Goal: Communication & Community: Answer question/provide support

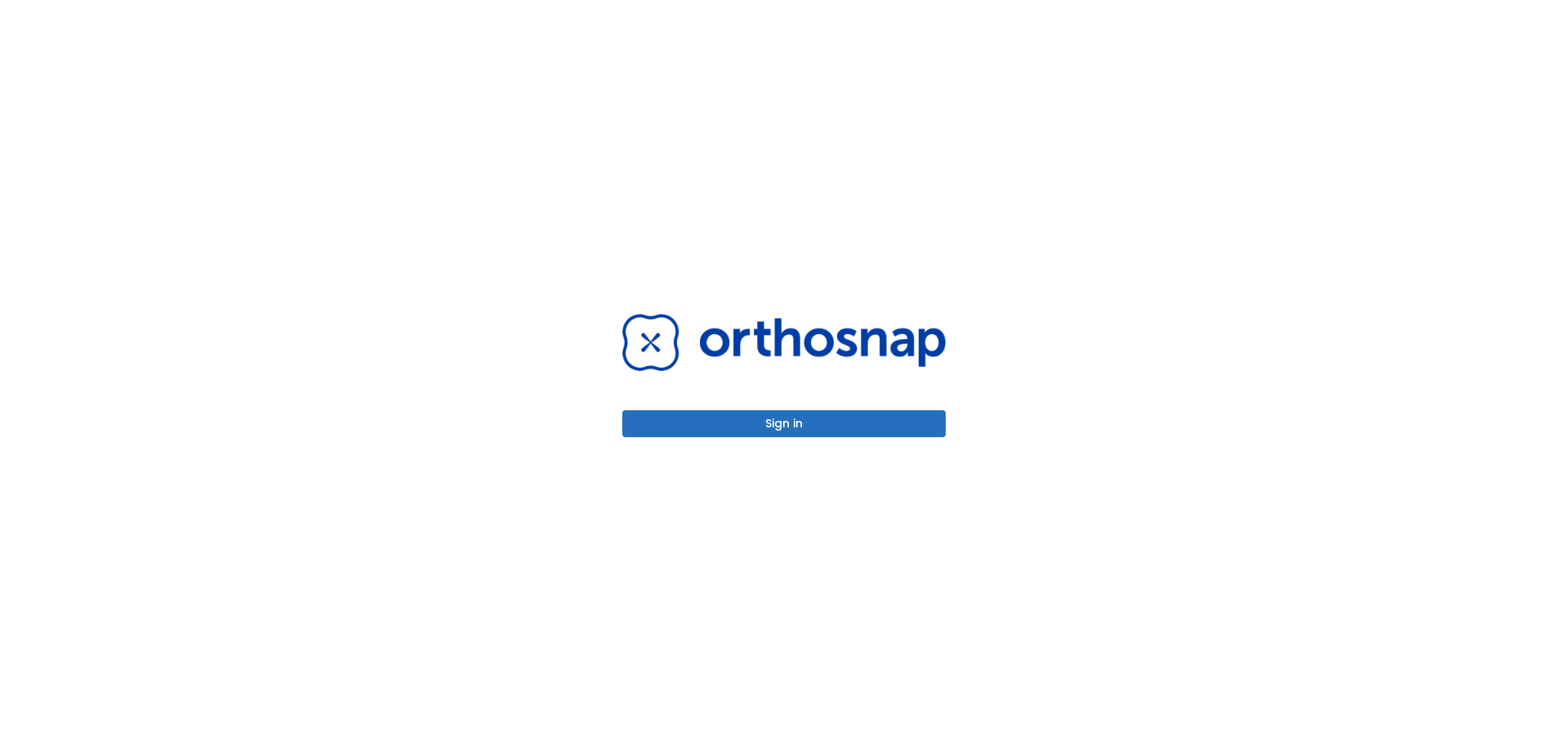
click at [783, 410] on button "Sign in" at bounding box center [784, 423] width 324 height 27
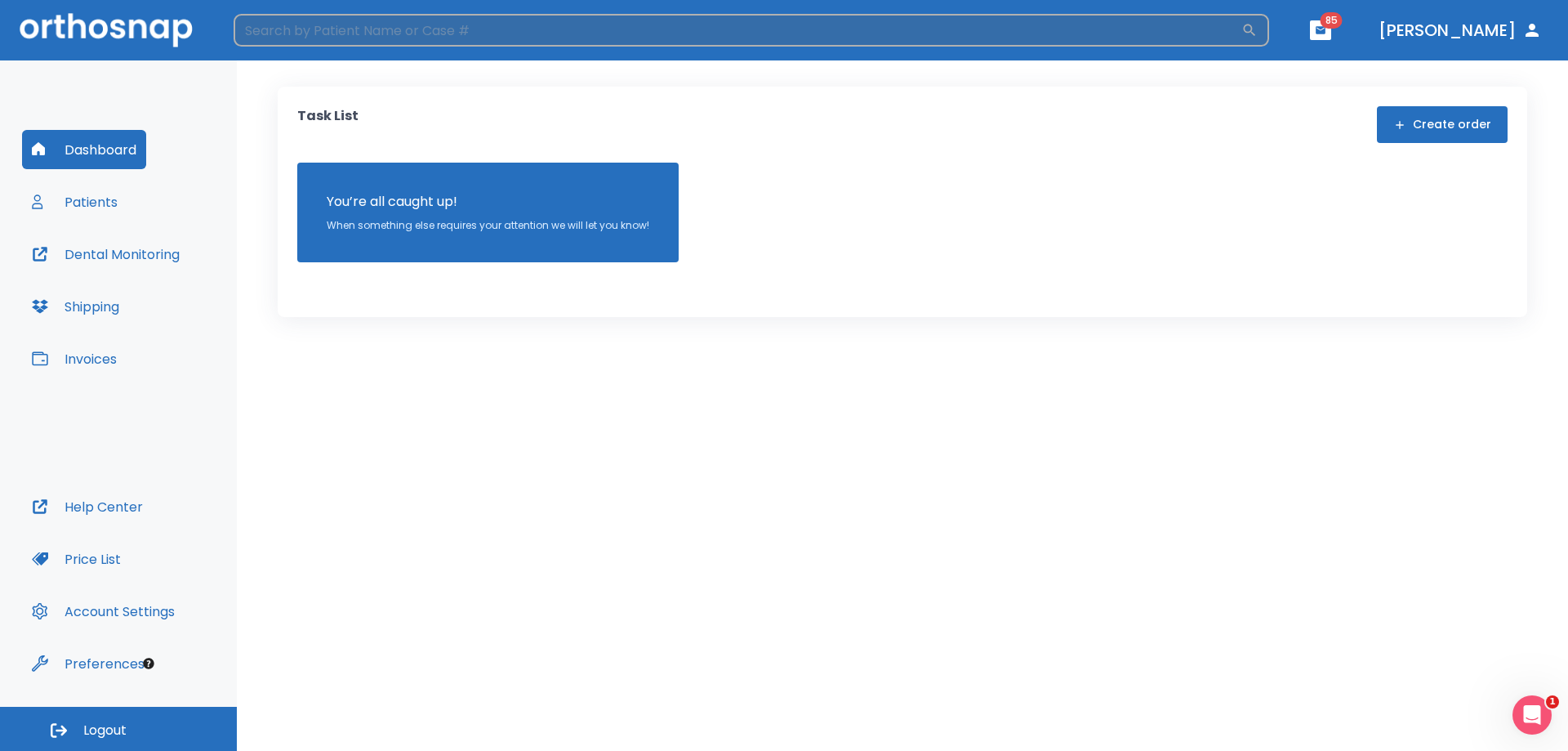
click at [406, 28] on input "search" at bounding box center [738, 30] width 1008 height 33
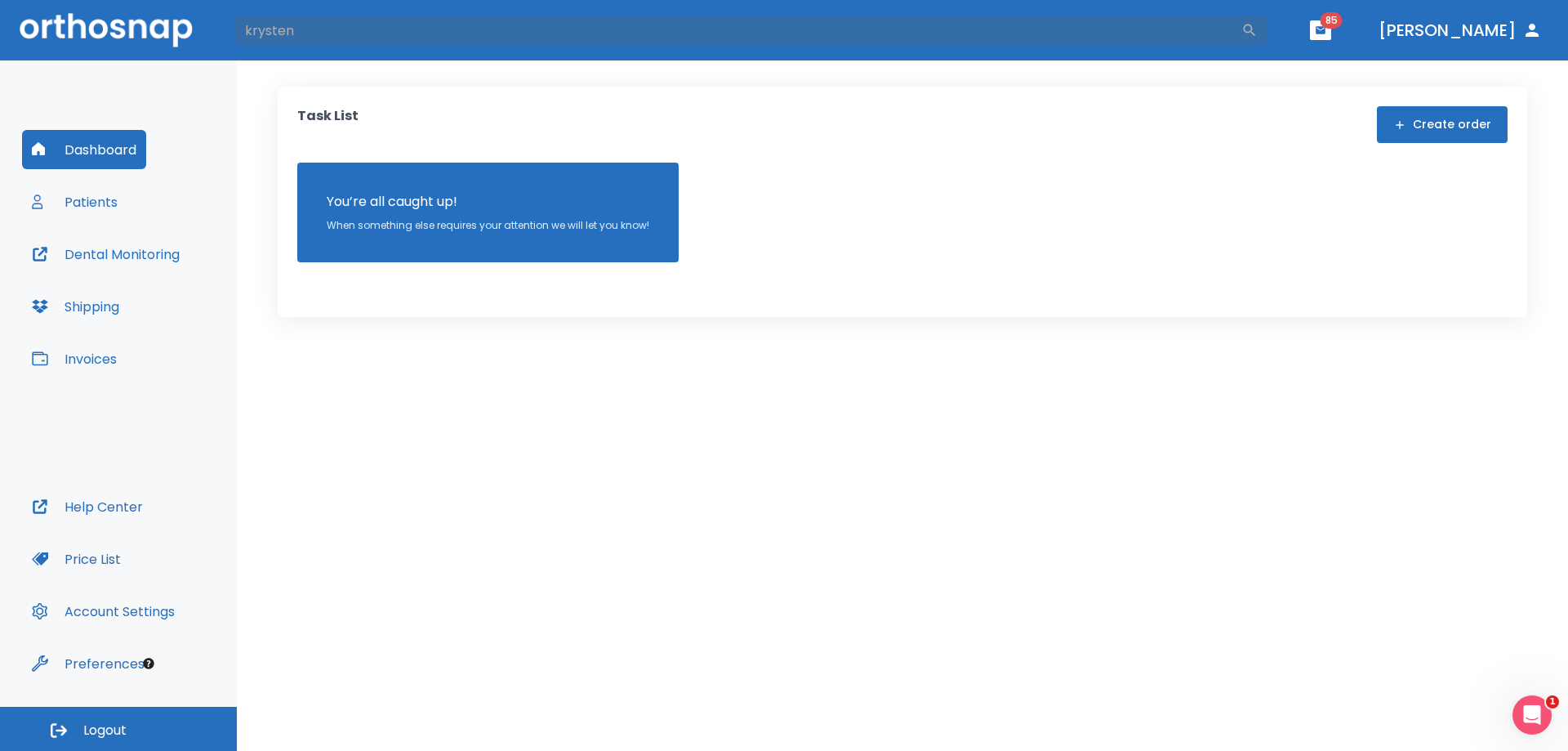
type input "krysten"
click at [113, 252] on button "Dental Monitoring" at bounding box center [106, 253] width 167 height 39
click at [86, 204] on button "Patients" at bounding box center [75, 201] width 106 height 39
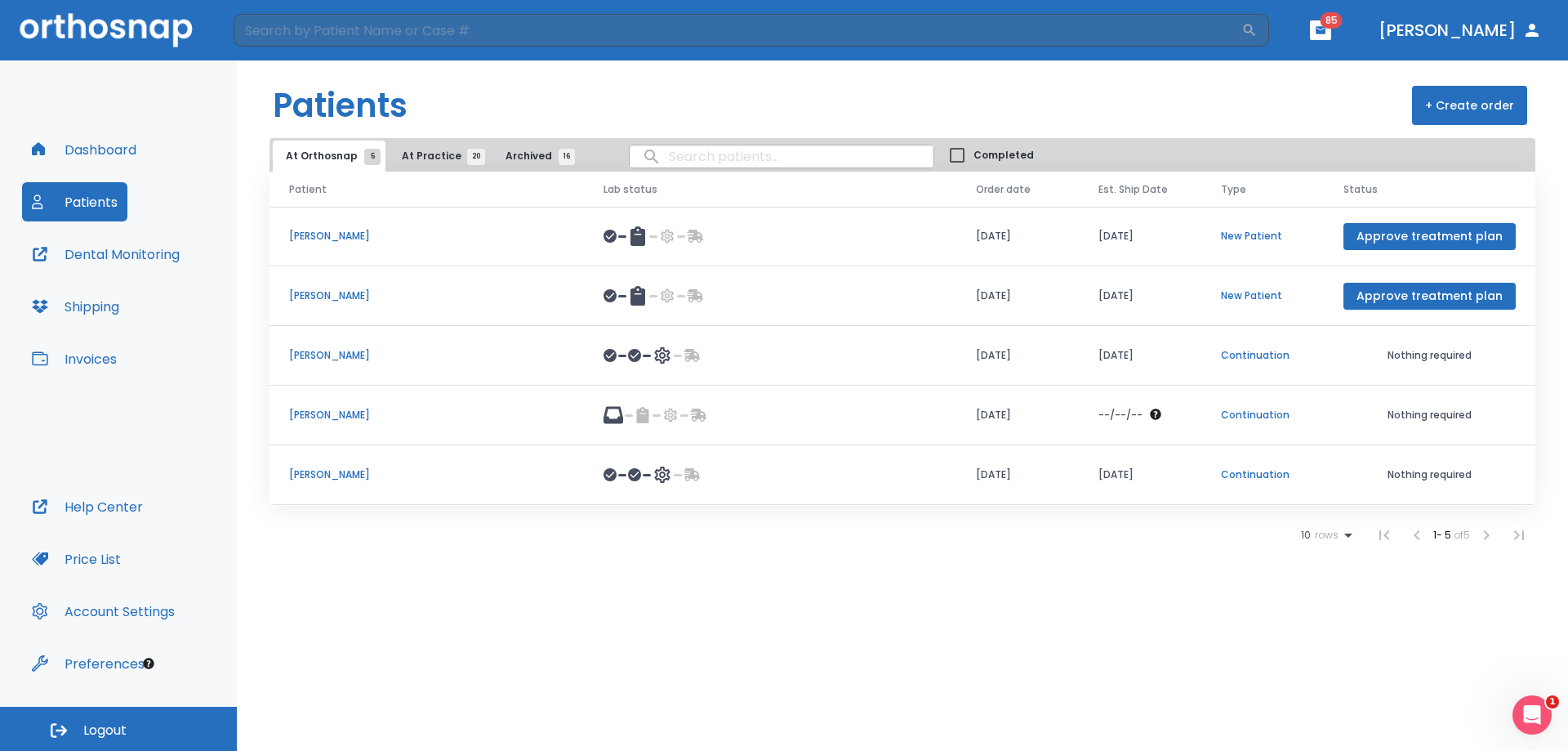
click at [725, 154] on input "search" at bounding box center [781, 156] width 304 height 32
type input "krysten"
click at [1346, 540] on icon at bounding box center [1349, 535] width 20 height 20
click at [1340, 705] on div at bounding box center [784, 376] width 1568 height 751
click at [1329, 701] on div "Patients + Create order At Orthosnap 5 At Practice 20 Archived 16 krysten Compl…" at bounding box center [903, 405] width 1332 height 690
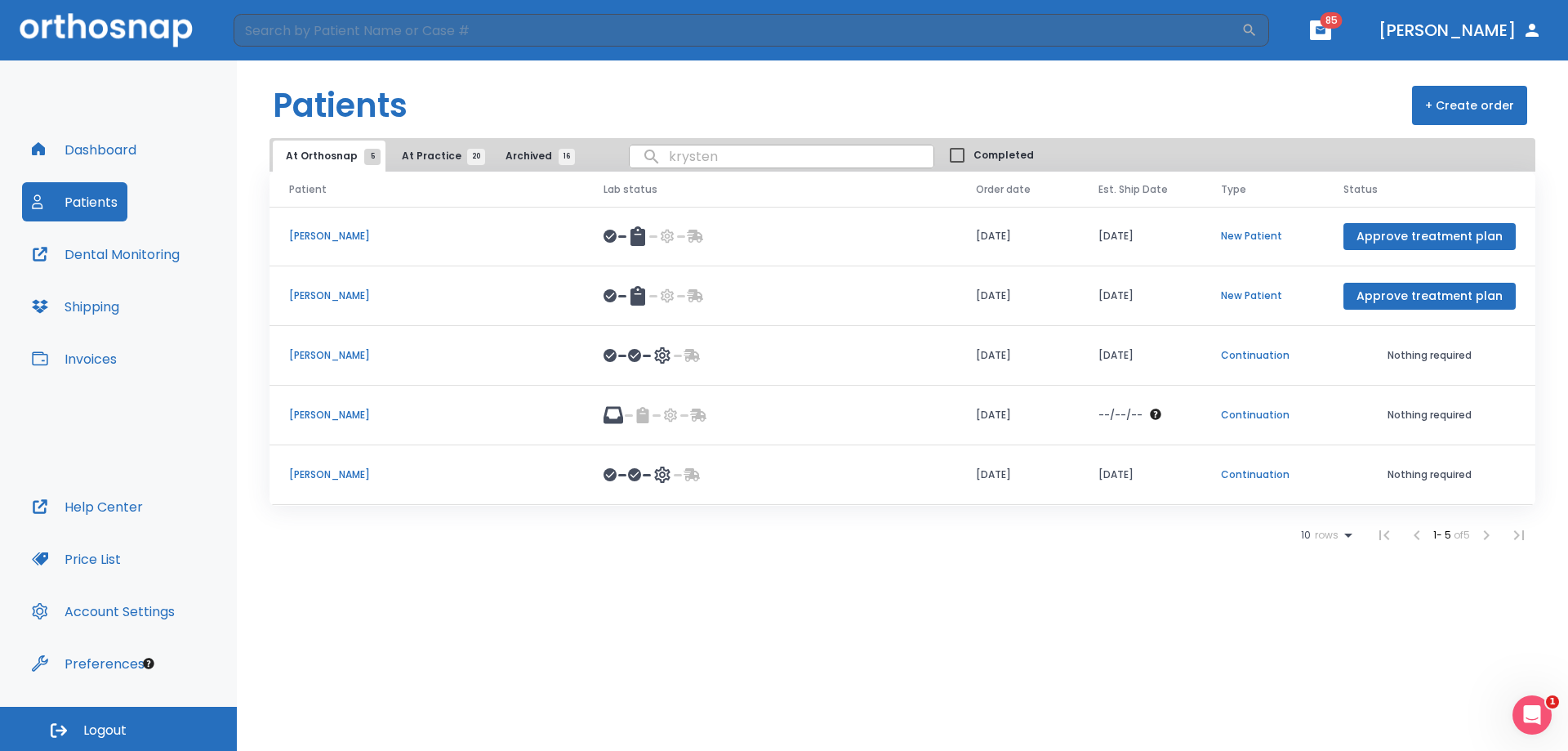
click at [1330, 533] on span "rows" at bounding box center [1325, 534] width 28 height 11
click at [1319, 687] on p "100" at bounding box center [1319, 694] width 16 height 15
click at [426, 147] on button "At Practice 20" at bounding box center [438, 155] width 101 height 31
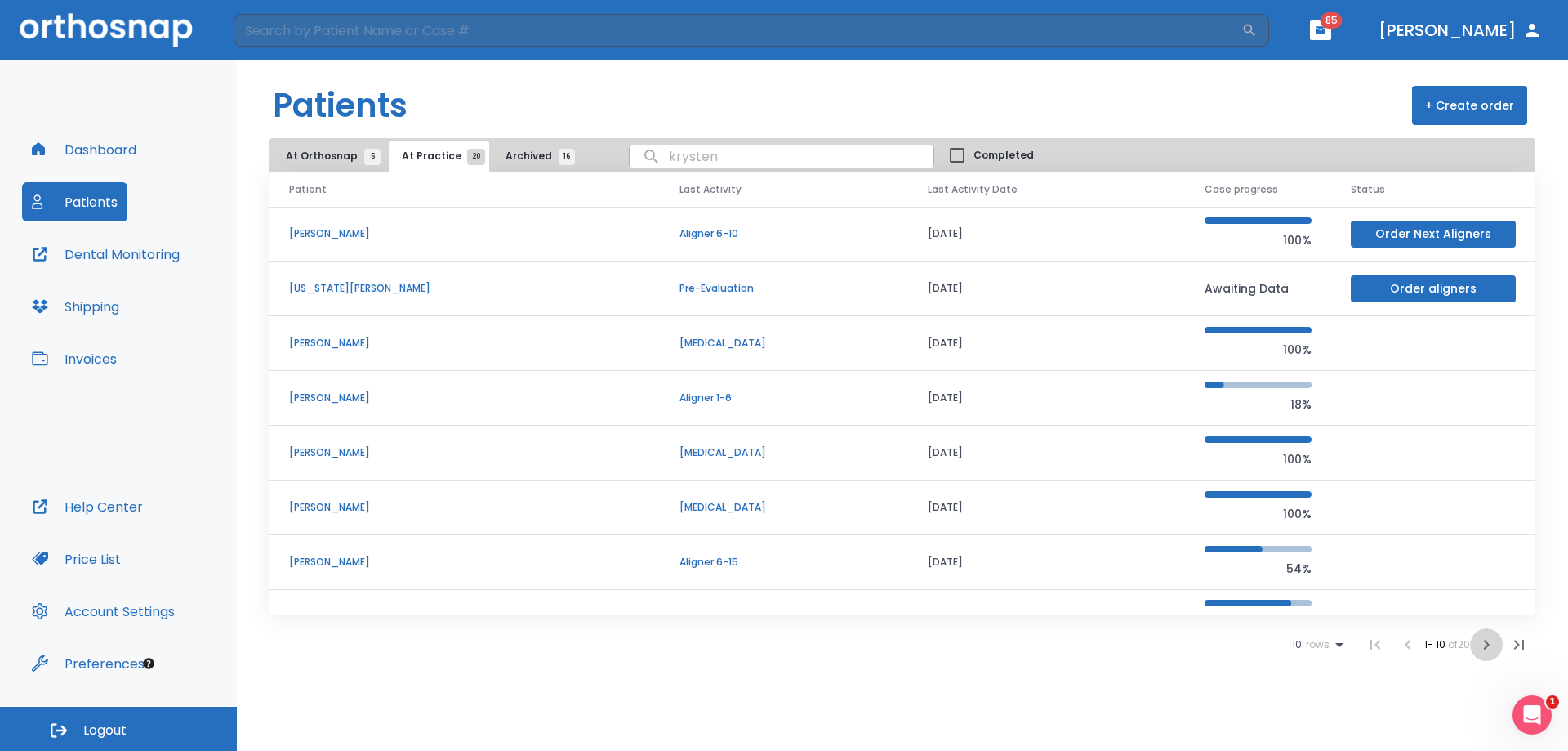
click at [1493, 642] on icon "button" at bounding box center [1487, 644] width 20 height 20
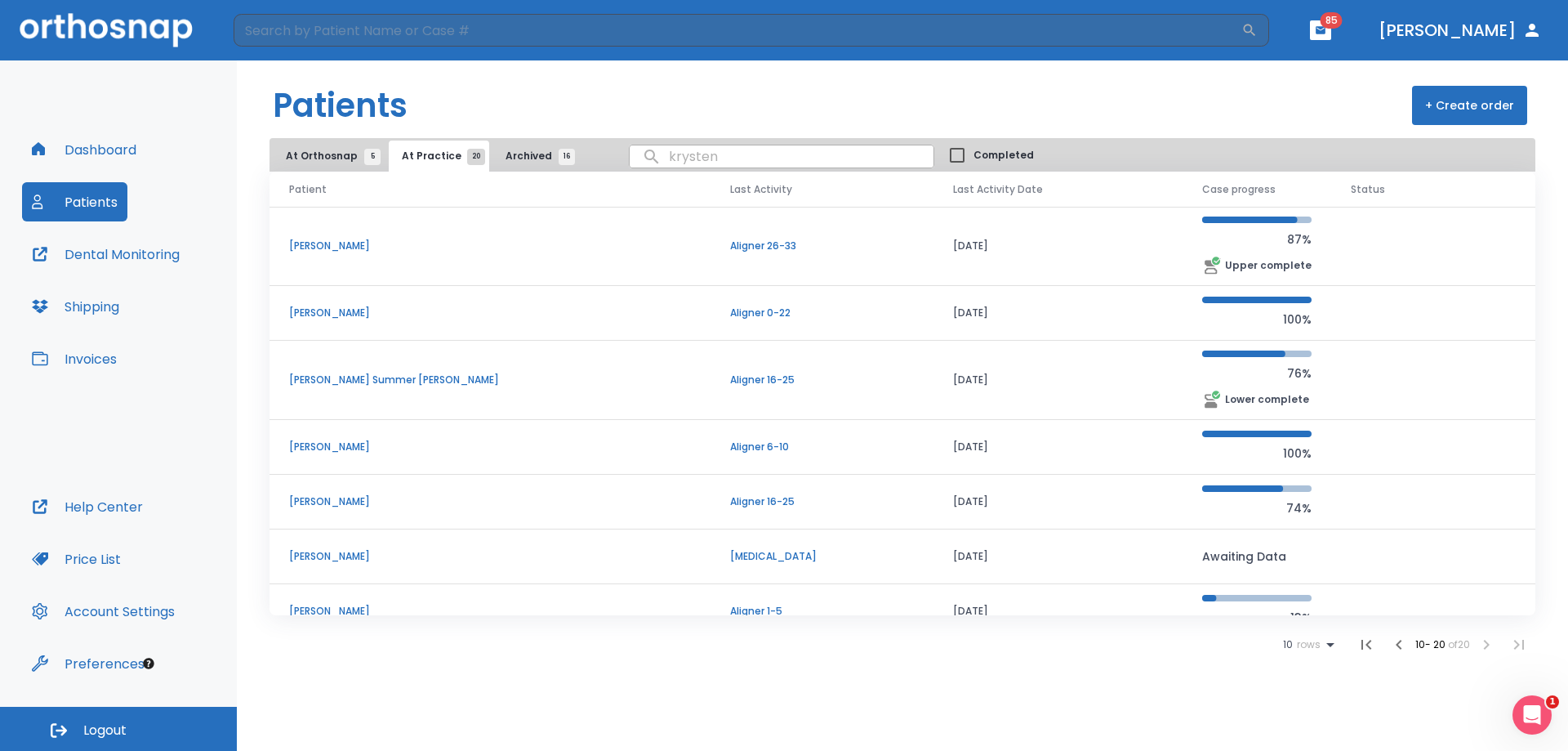
click at [320, 602] on td "[PERSON_NAME]" at bounding box center [490, 611] width 441 height 55
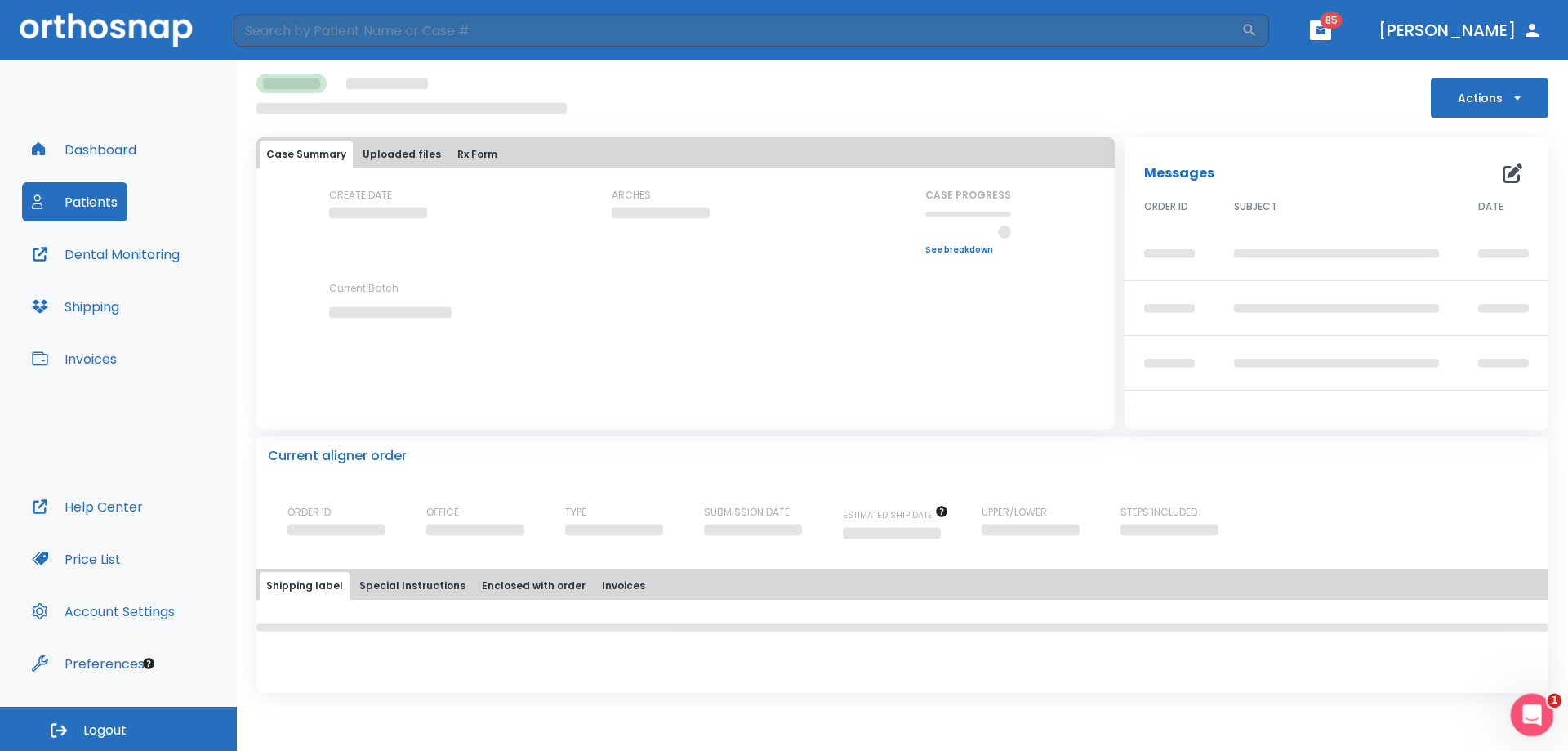
click at [1525, 704] on icon "Open Intercom Messenger" at bounding box center [1530, 712] width 27 height 27
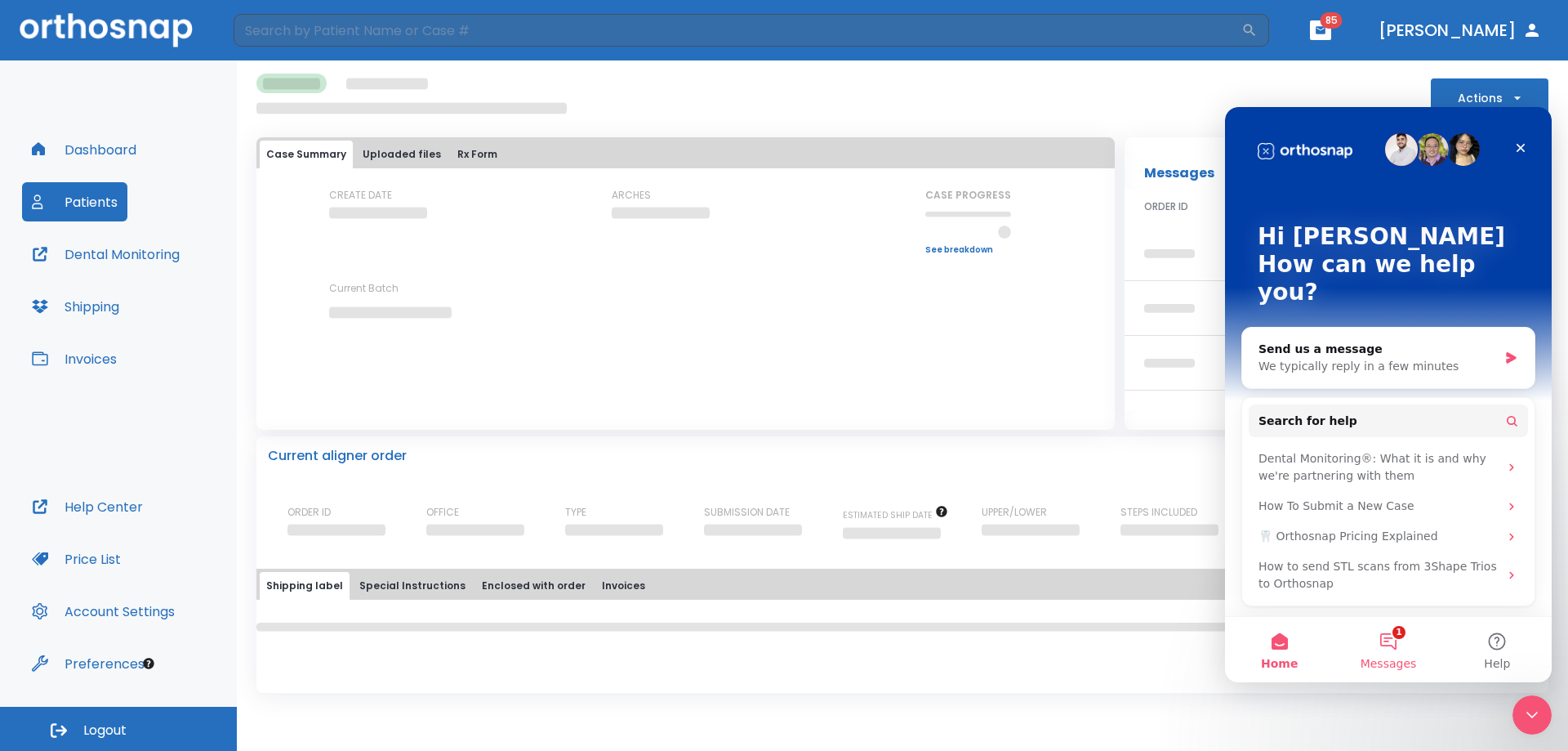
click at [1401, 634] on button "1 Messages" at bounding box center [1388, 649] width 109 height 66
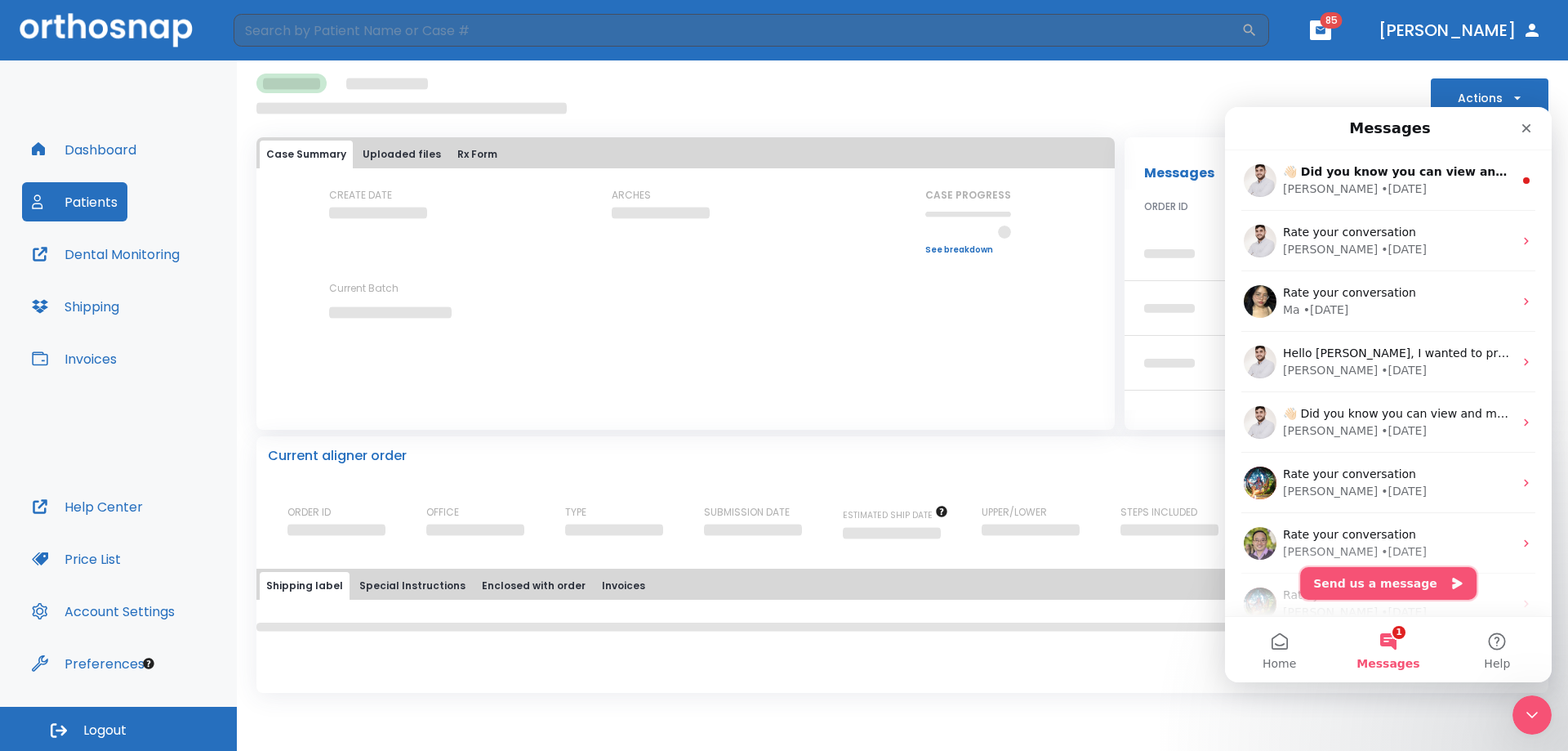
click at [1389, 582] on button "Send us a message" at bounding box center [1389, 583] width 176 height 33
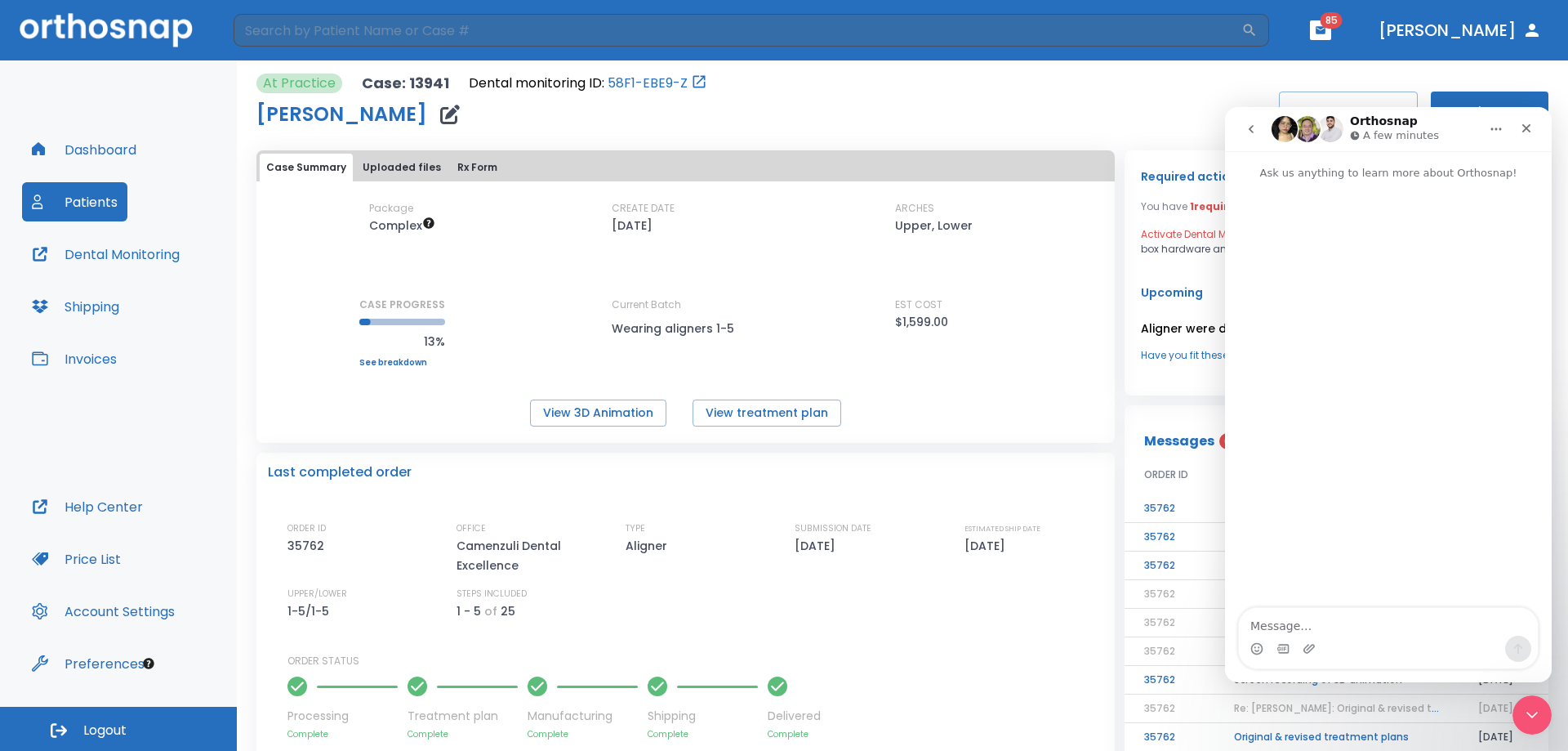
click at [1365, 628] on textarea "Message…" at bounding box center [1389, 622] width 299 height 28
type textarea "Can you please resend the invitation email to [PERSON_NAME]?"
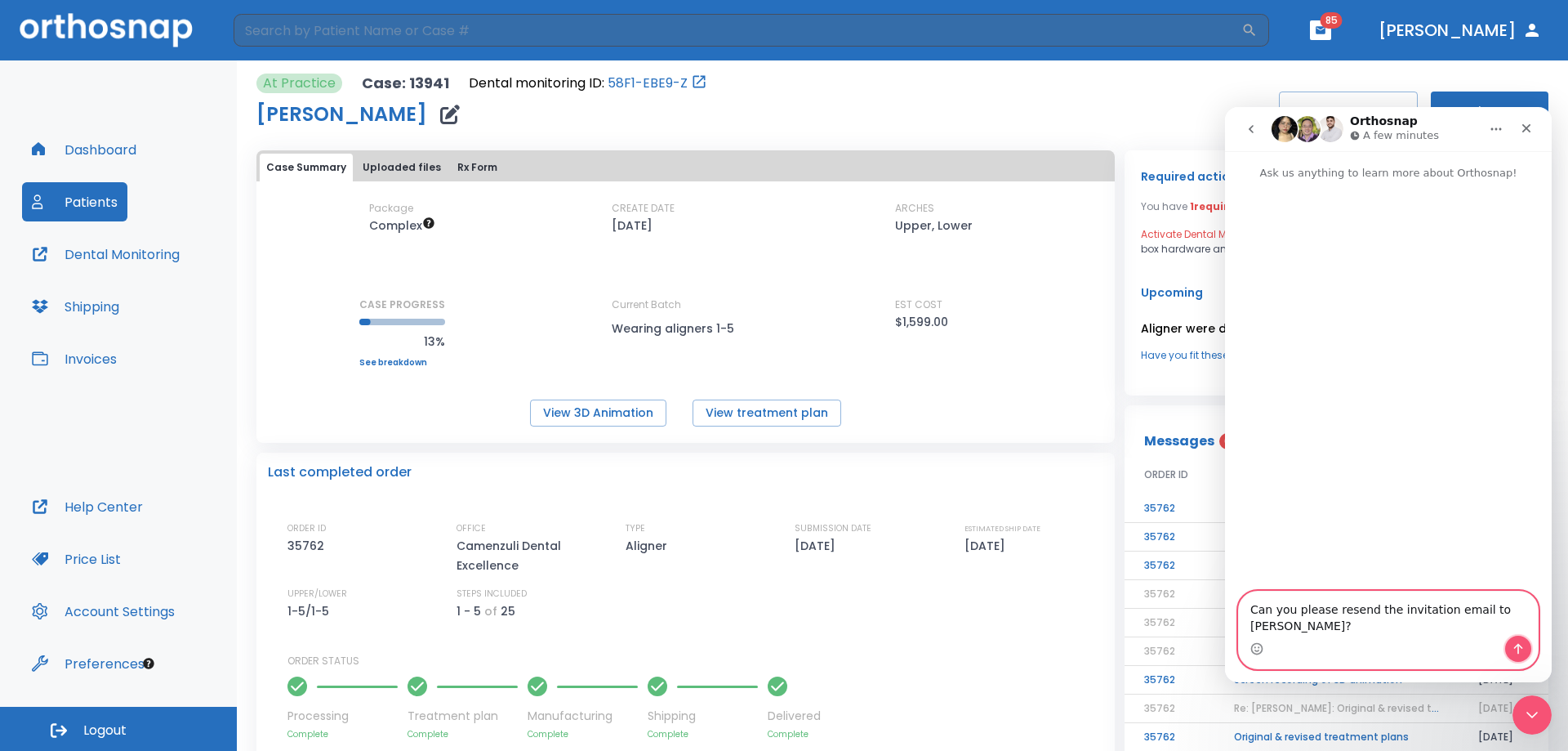
click at [1521, 642] on icon "Send a message…" at bounding box center [1518, 648] width 13 height 13
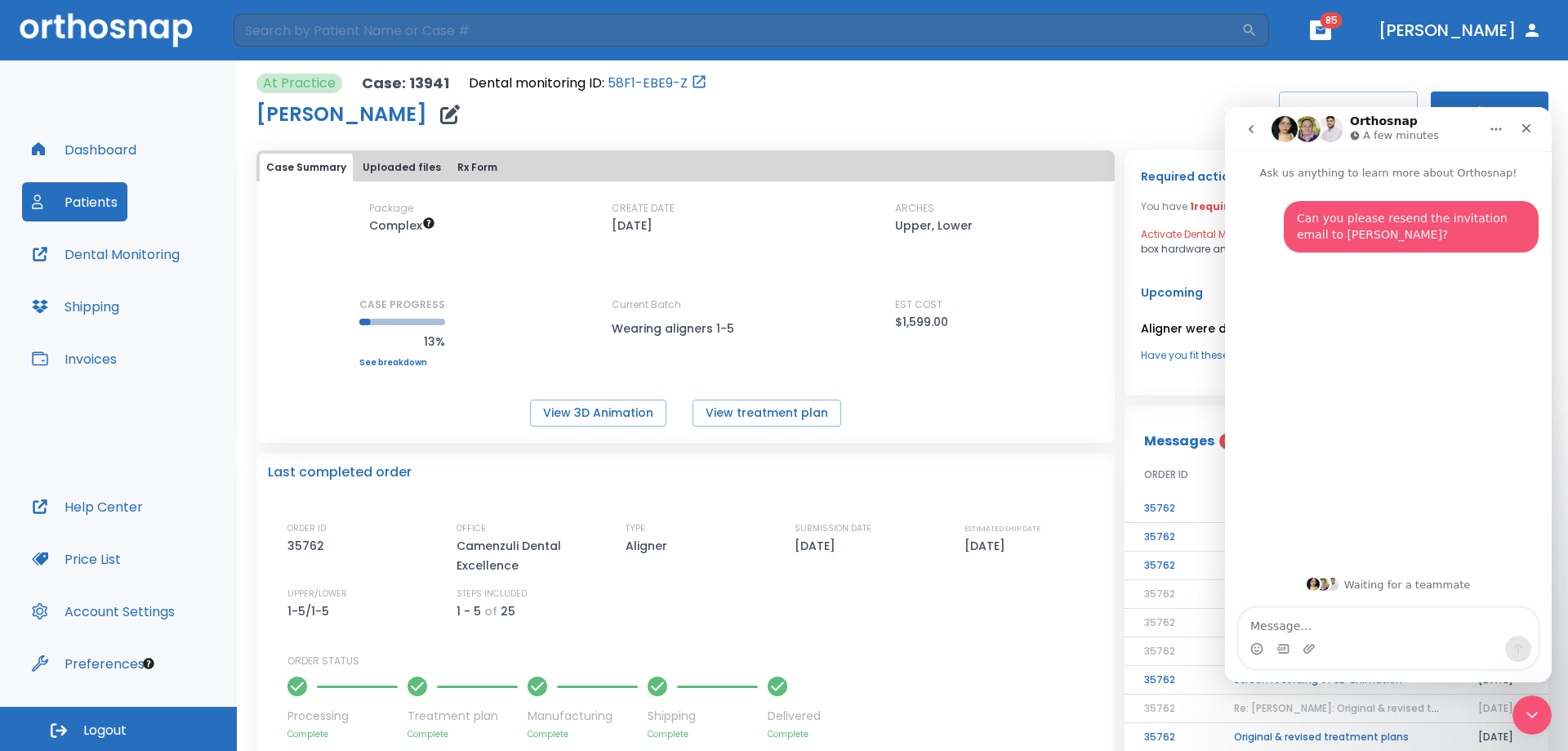
click at [1151, 110] on div "At Practice Case: 13941 Dental monitoring ID: 58F1-EBE9-Z [PERSON_NAME] START M…" at bounding box center [902, 102] width 1292 height 57
click at [1163, 190] on div "Required actions You have 1 required action item Activate Dental Monitoring on …" at bounding box center [1337, 211] width 392 height 90
click at [1250, 128] on icon "go back" at bounding box center [1251, 128] width 5 height 8
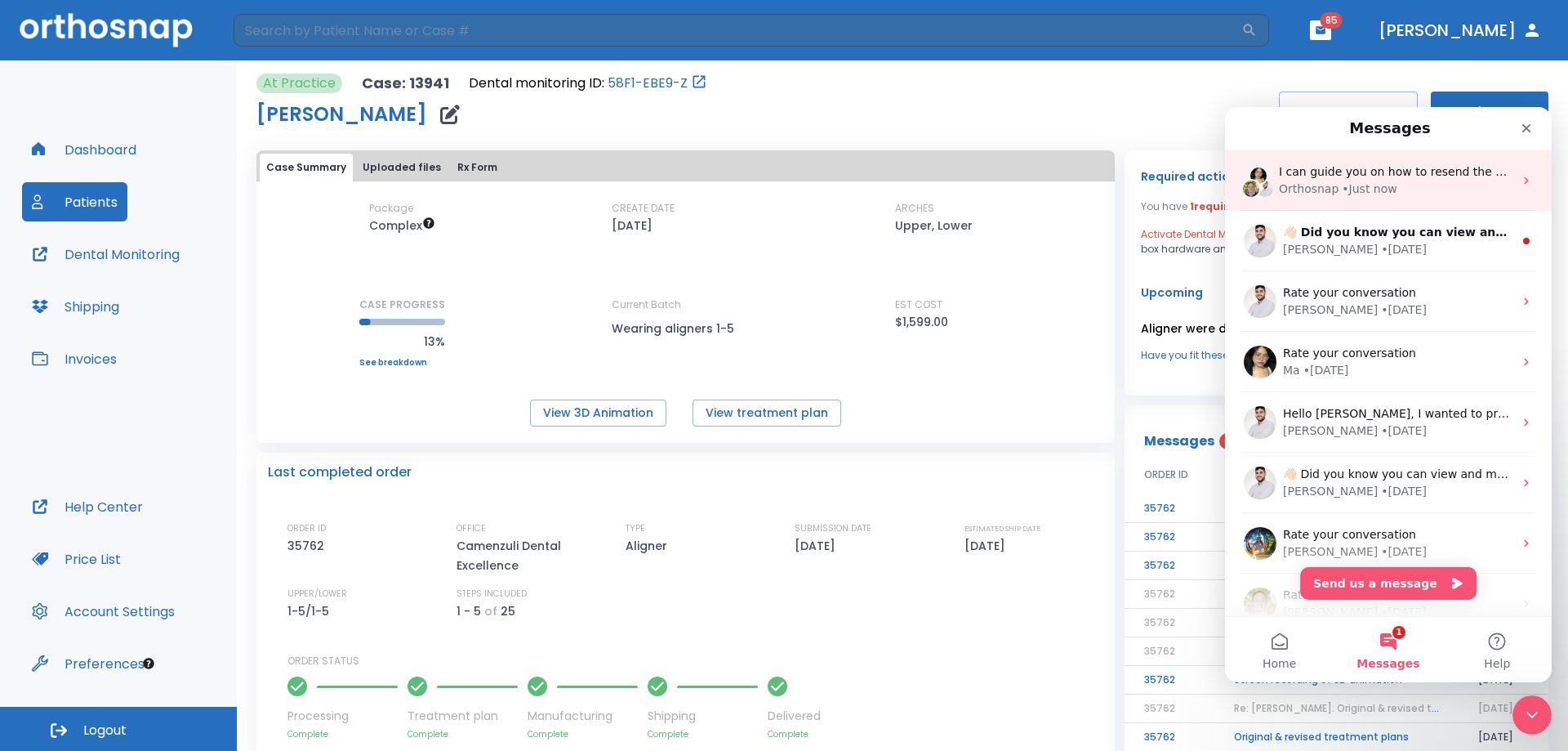
click at [1440, 185] on div "Orthosnap • Just now" at bounding box center [1396, 188] width 234 height 17
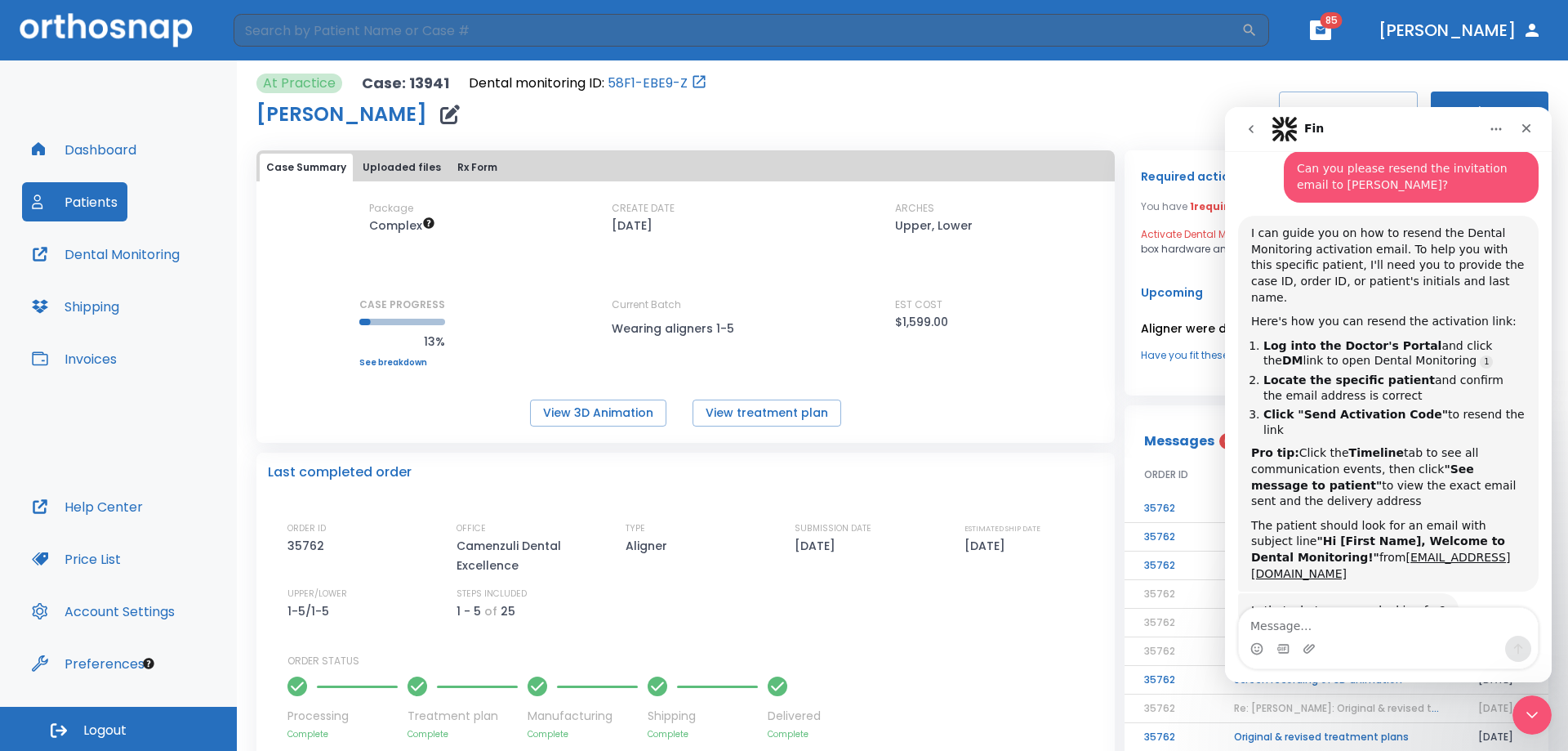
scroll to position [48, 0]
click at [1257, 122] on button "go back" at bounding box center [1251, 128] width 31 height 31
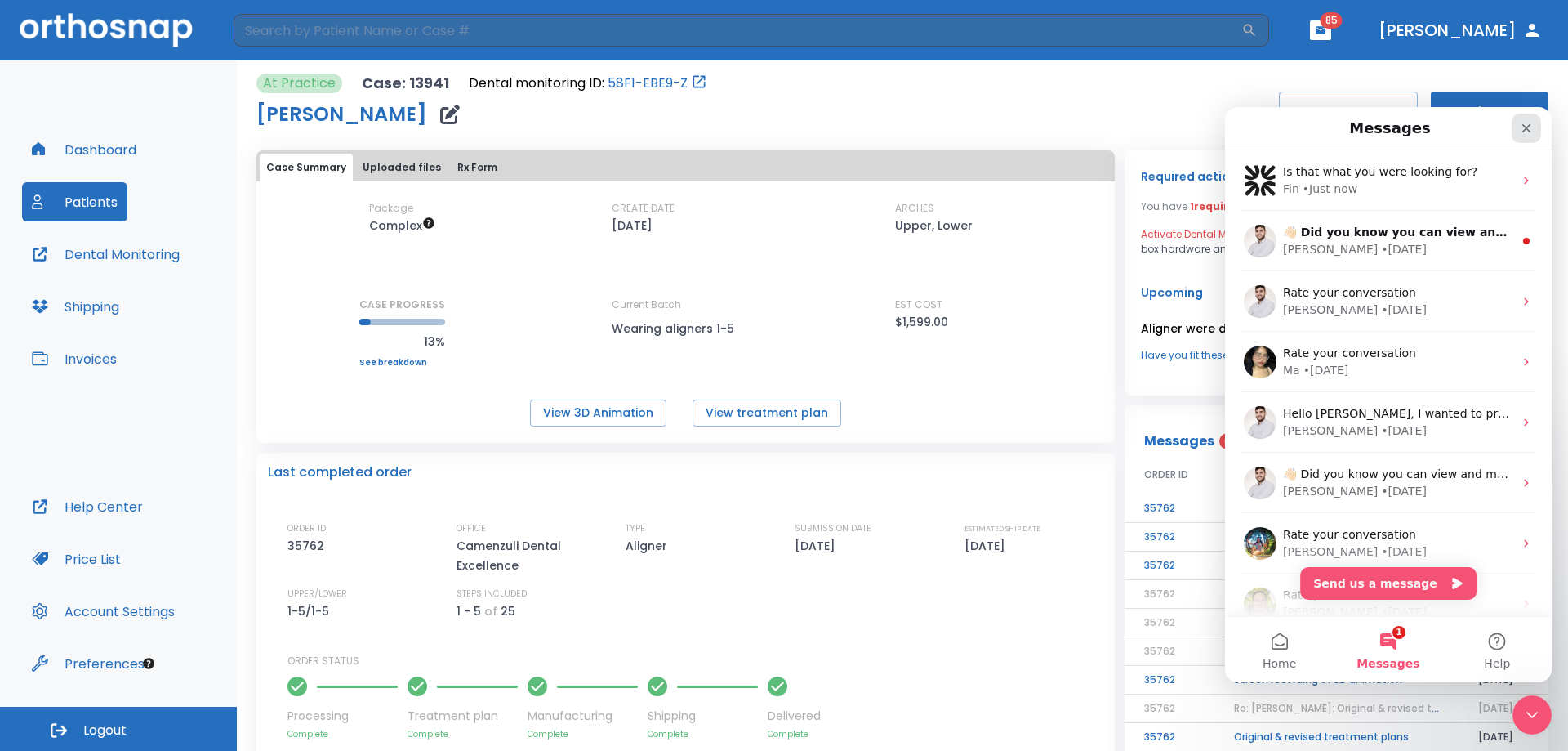
click at [1527, 125] on icon "Close" at bounding box center [1526, 127] width 13 height 13
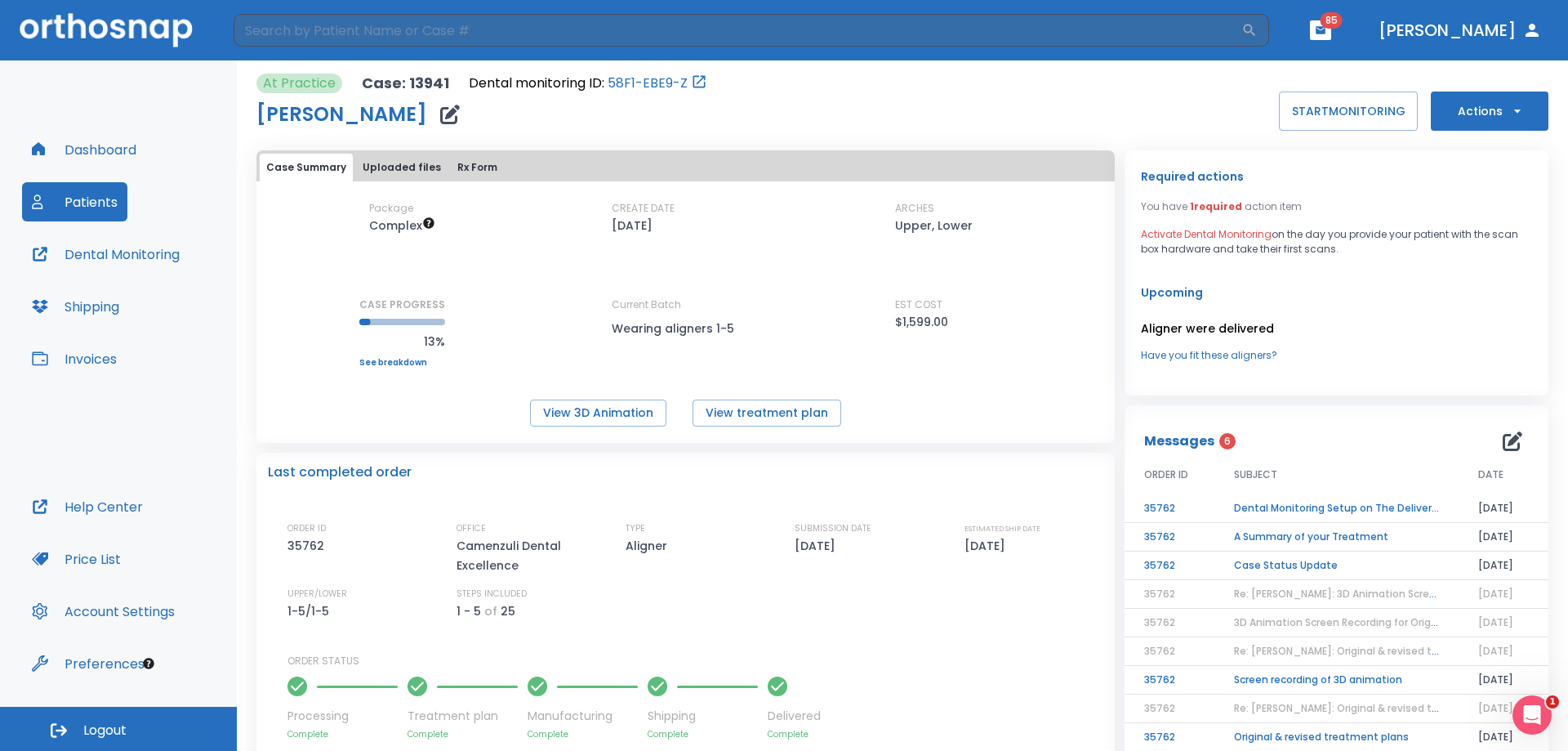
click at [1299, 508] on td "Dental Monitoring Setup on The Delivery Day" at bounding box center [1336, 508] width 244 height 29
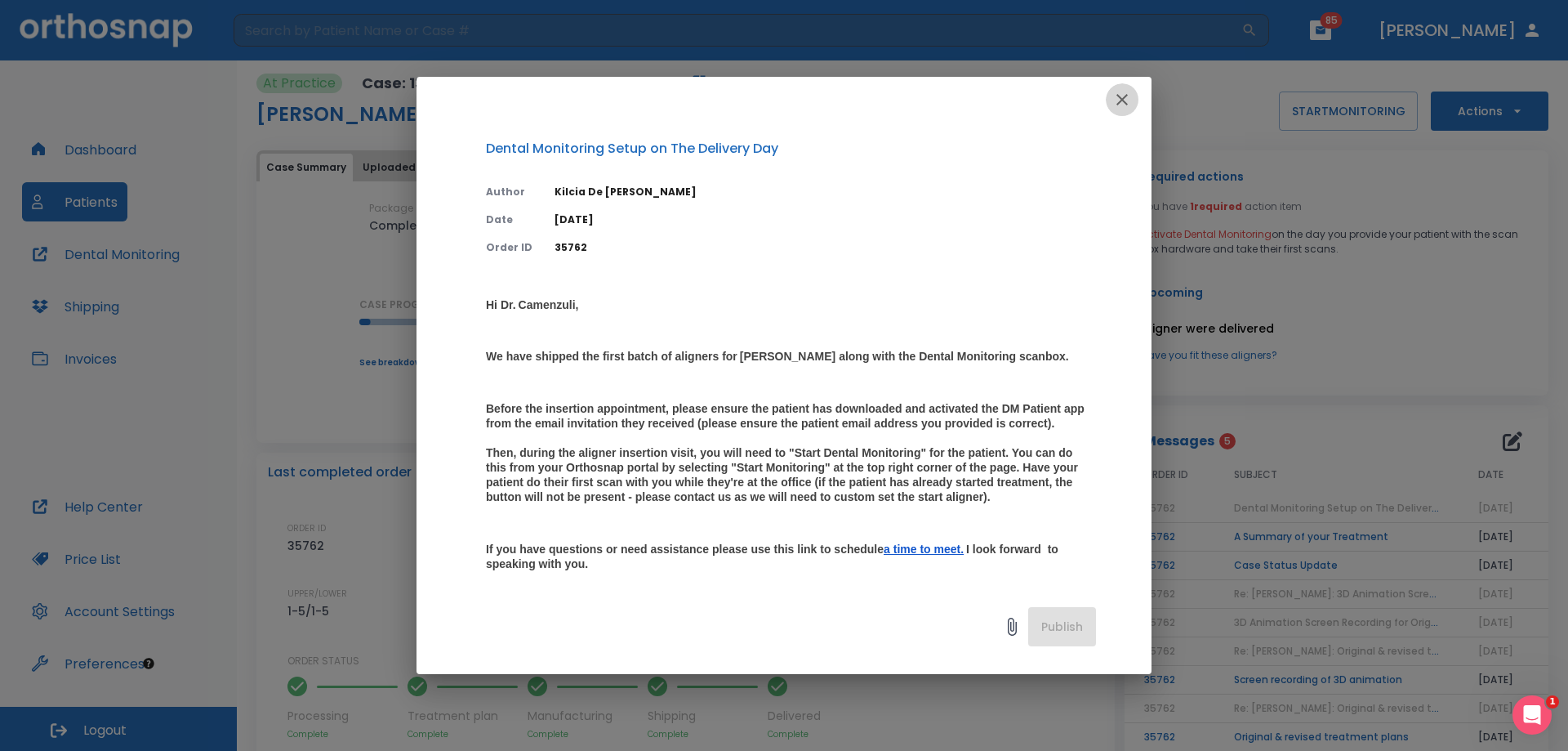
click at [1124, 90] on icon "button" at bounding box center [1123, 100] width 20 height 20
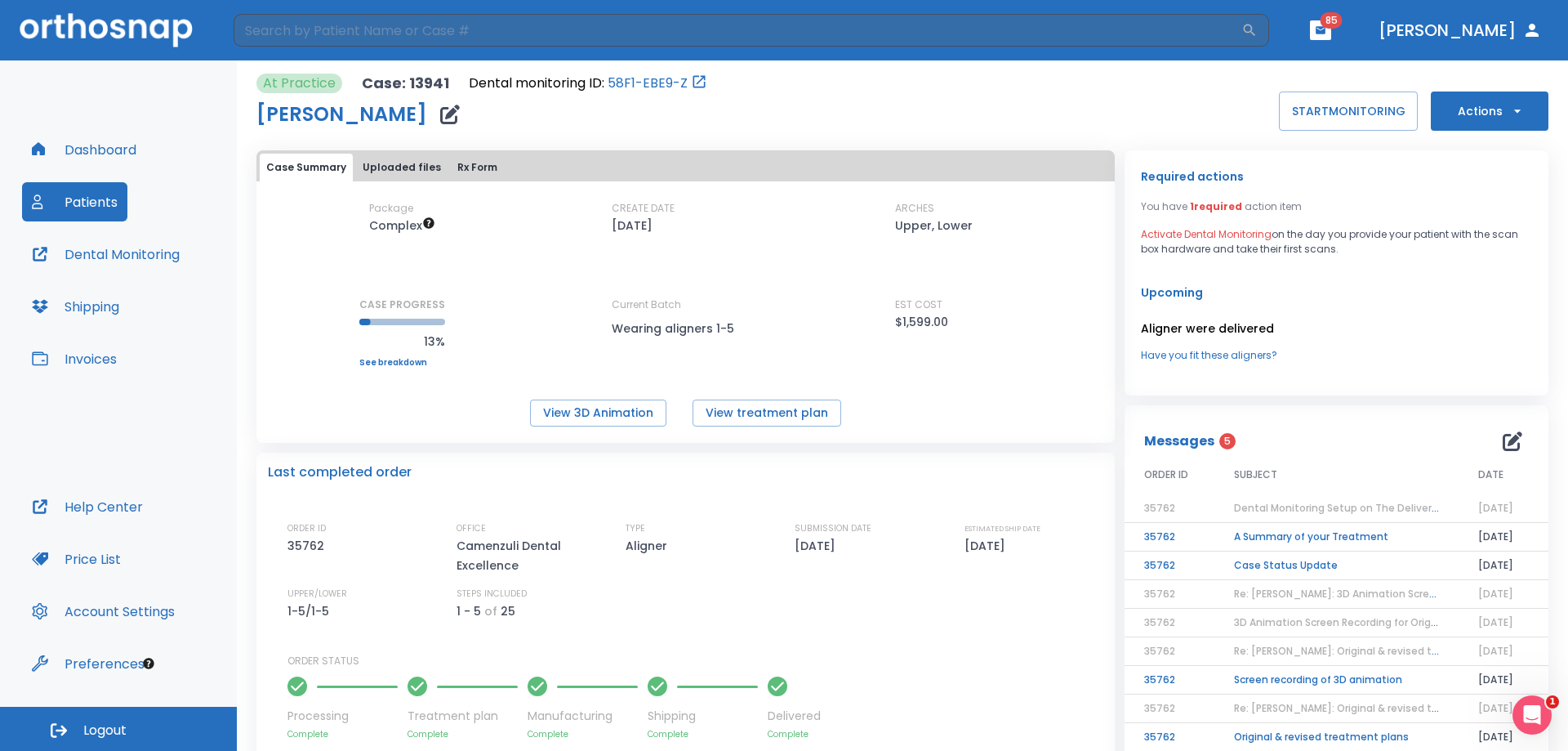
click at [1365, 561] on td "Case Status Update" at bounding box center [1336, 566] width 244 height 29
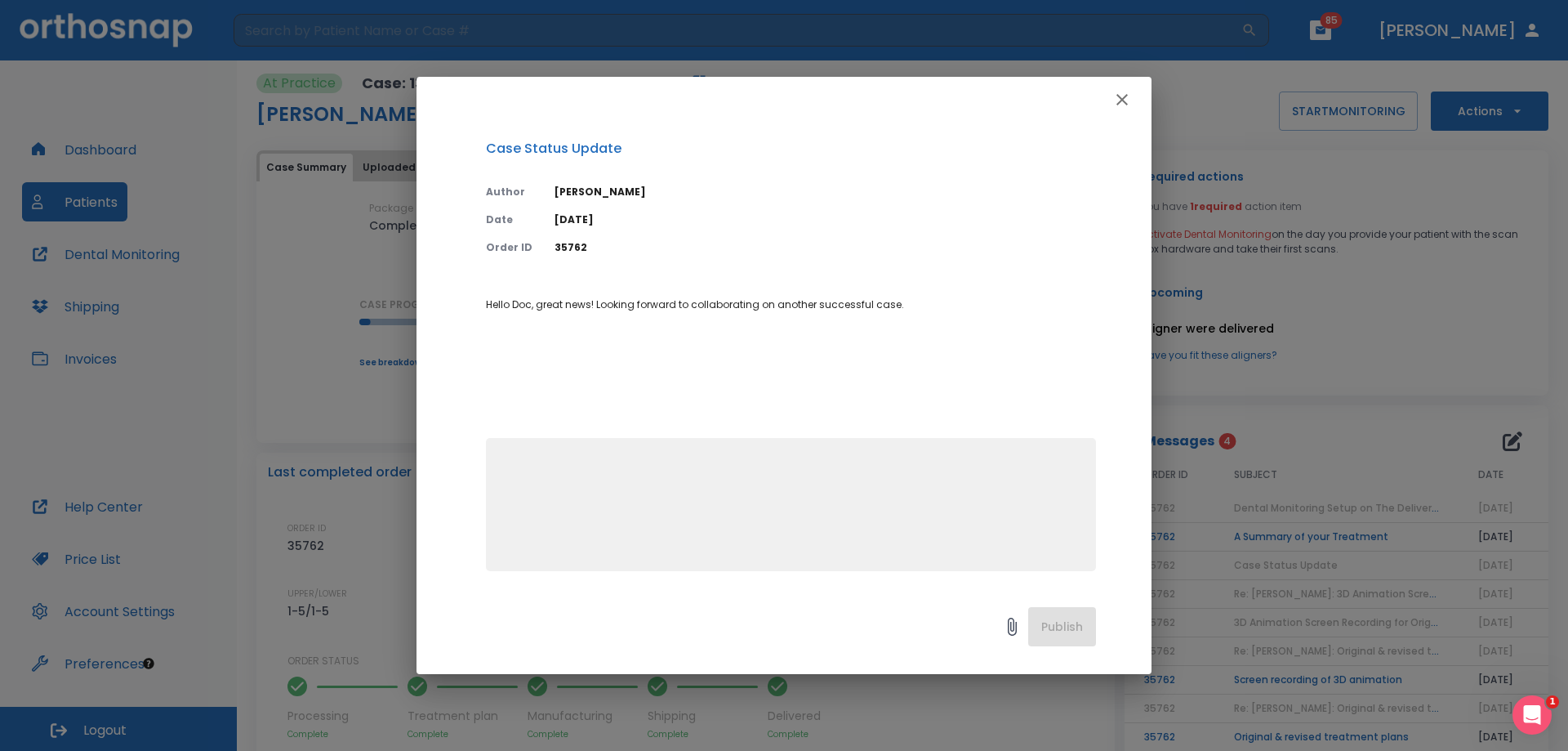
click at [1133, 98] on button "button" at bounding box center [1122, 100] width 33 height 33
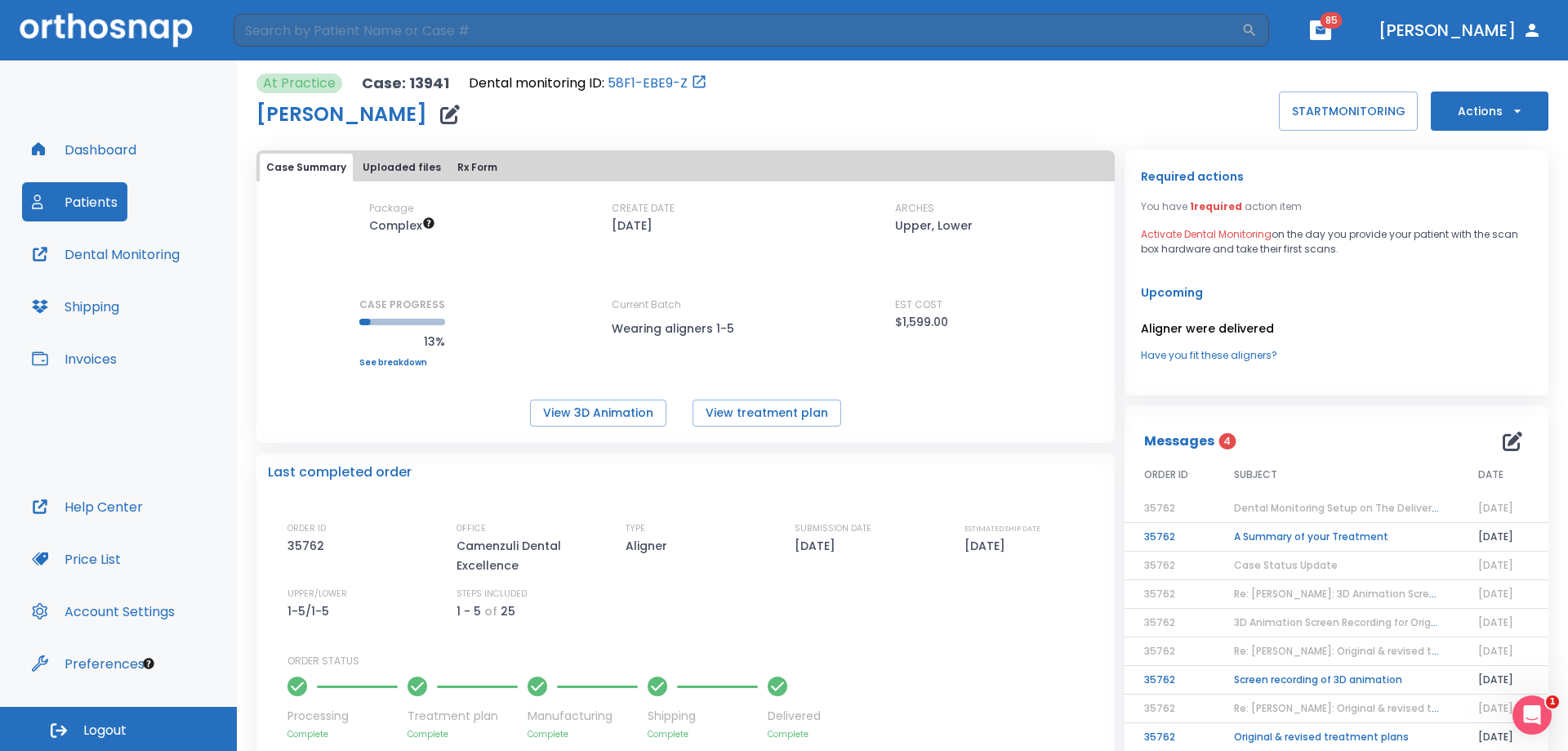
click at [1473, 114] on button "Actions" at bounding box center [1490, 111] width 118 height 39
click at [1205, 233] on div at bounding box center [784, 376] width 1568 height 751
click at [1320, 117] on button "START MONITORING" at bounding box center [1348, 111] width 138 height 39
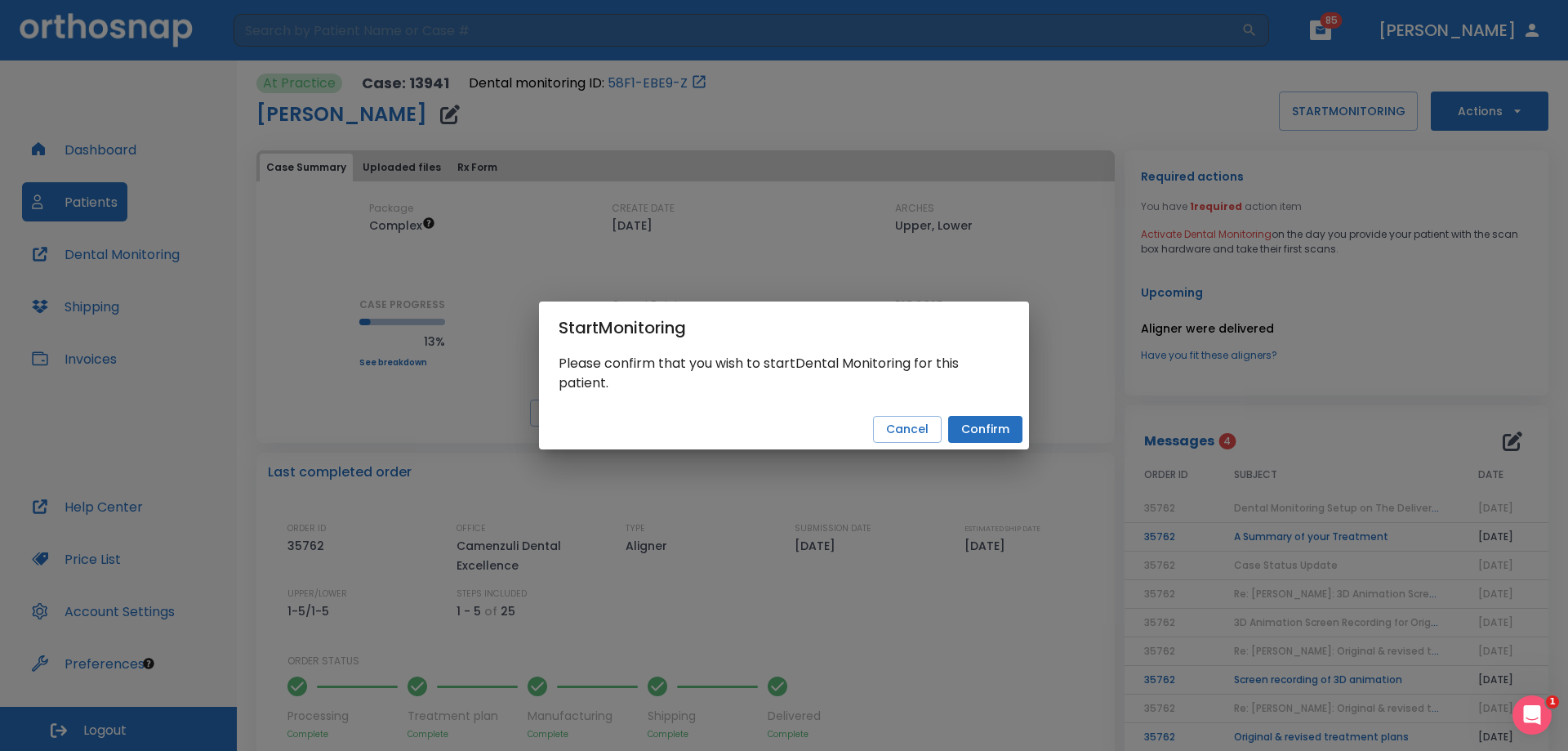
click at [1005, 417] on button "Confirm" at bounding box center [985, 428] width 75 height 27
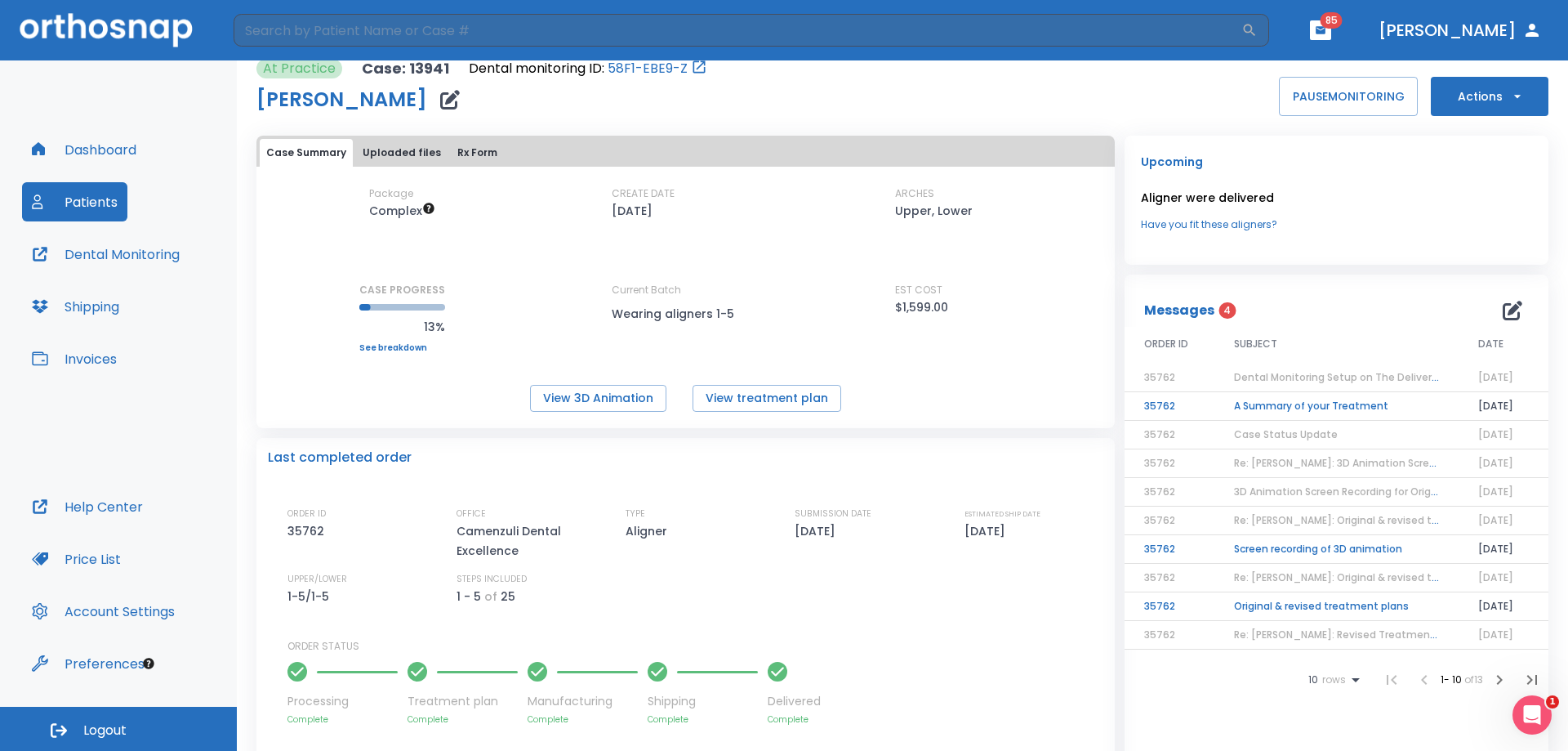
scroll to position [16, 0]
click at [1490, 680] on icon "button" at bounding box center [1500, 678] width 20 height 20
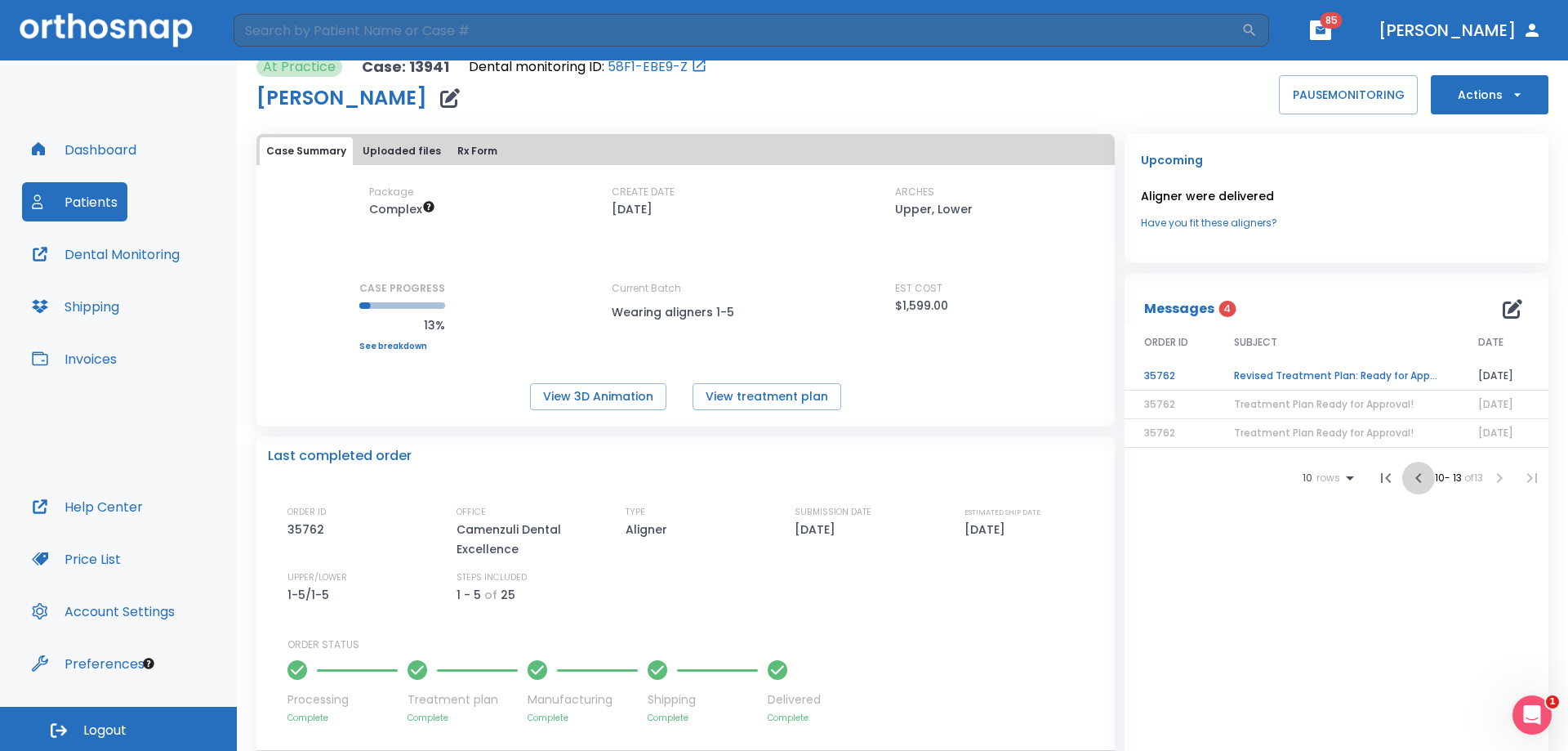
click at [1410, 483] on icon "button" at bounding box center [1420, 478] width 20 height 20
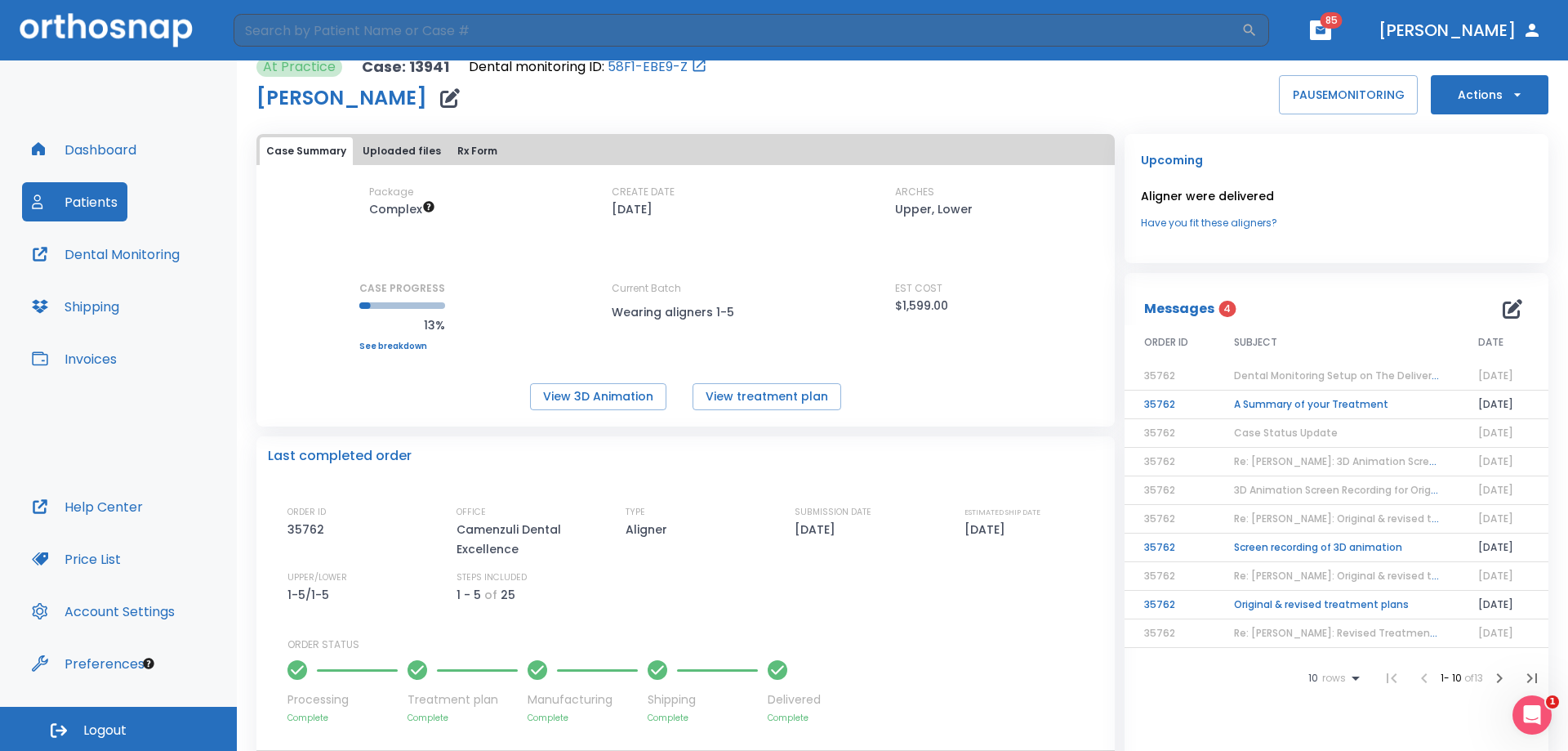
click at [1300, 549] on td "Screen recording of 3D animation" at bounding box center [1336, 547] width 244 height 29
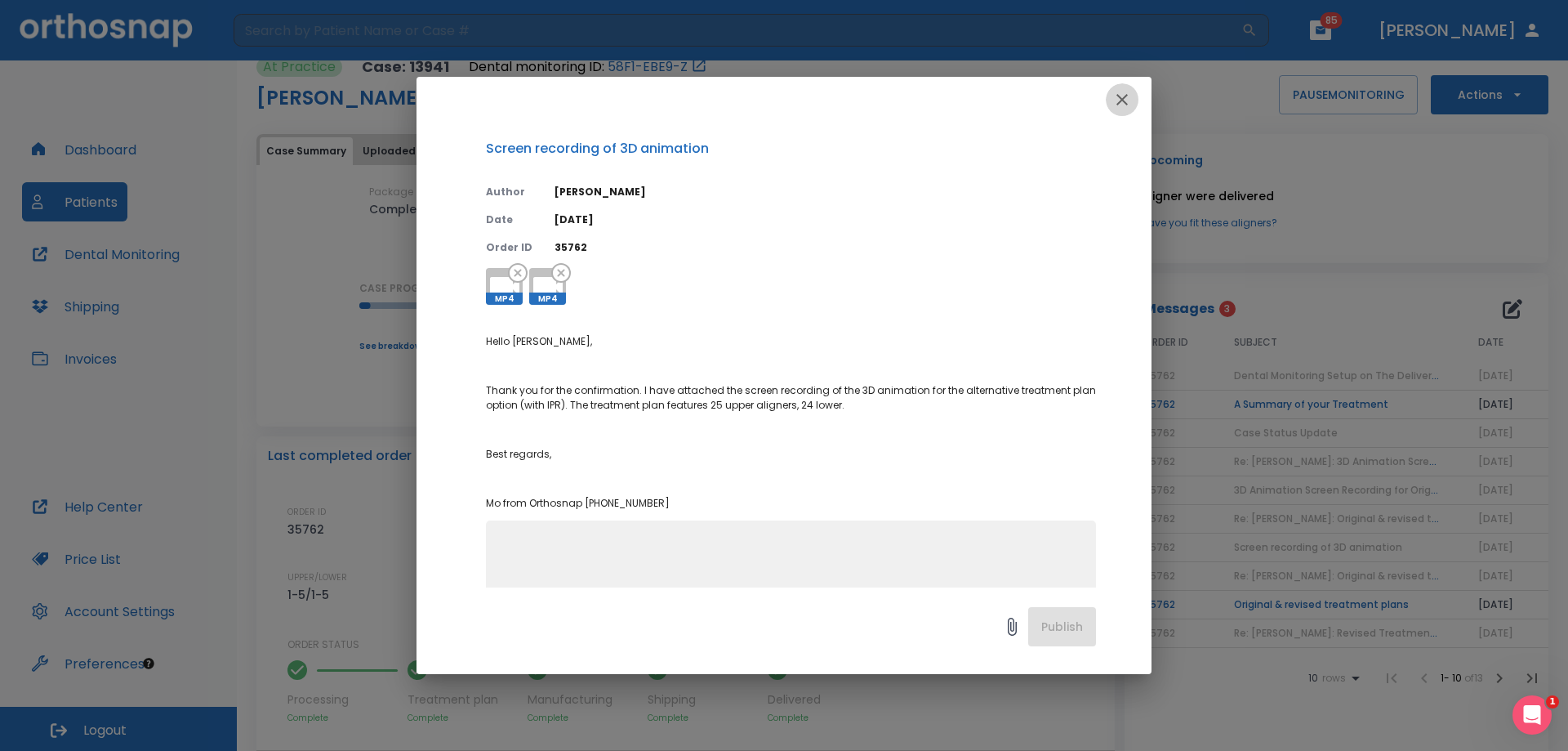
click at [1124, 100] on icon "button" at bounding box center [1123, 100] width 20 height 20
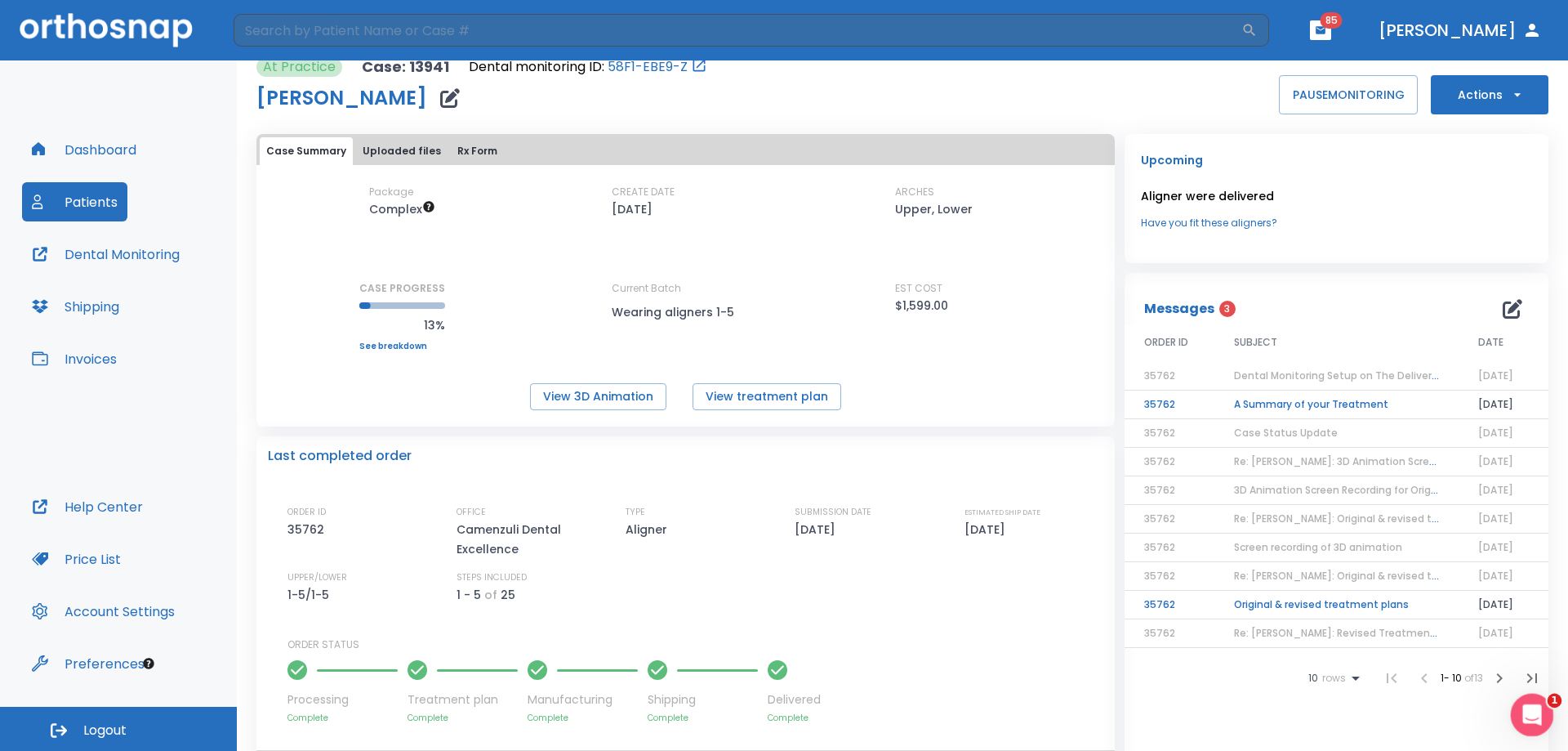
click at [1537, 704] on icon "Open Intercom Messenger" at bounding box center [1530, 712] width 27 height 27
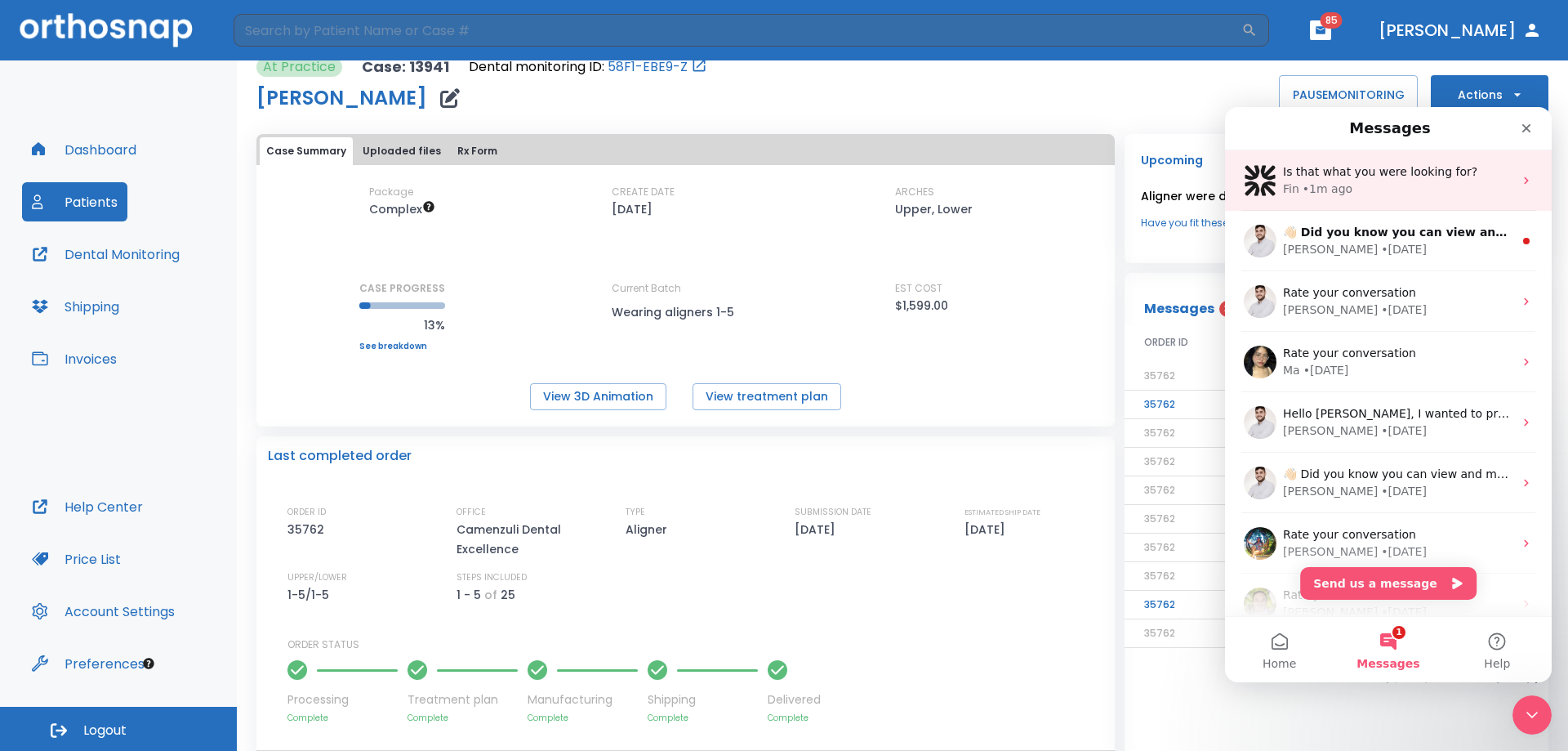
click at [1423, 190] on div "Fin • 1m ago" at bounding box center [1398, 188] width 230 height 17
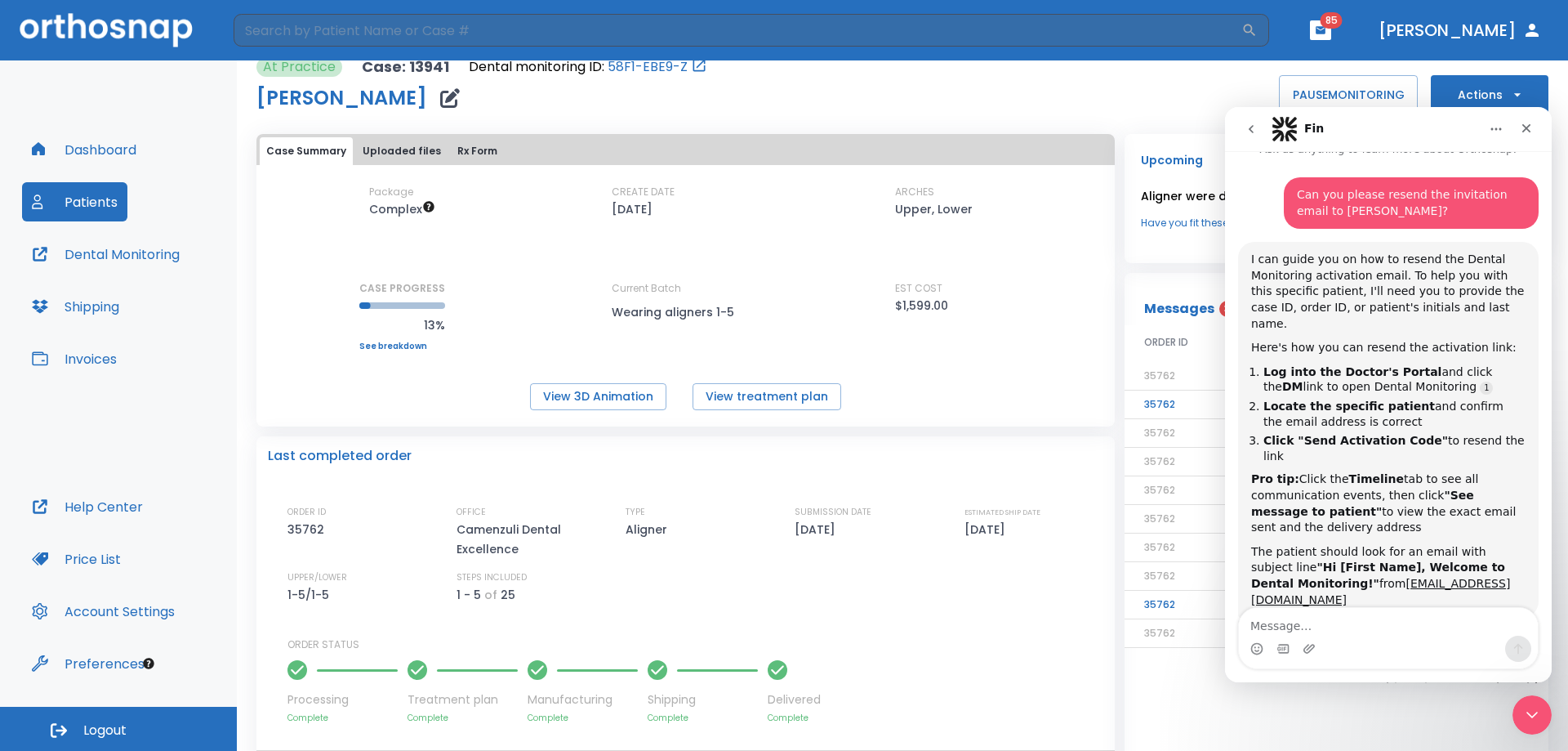
scroll to position [58, 0]
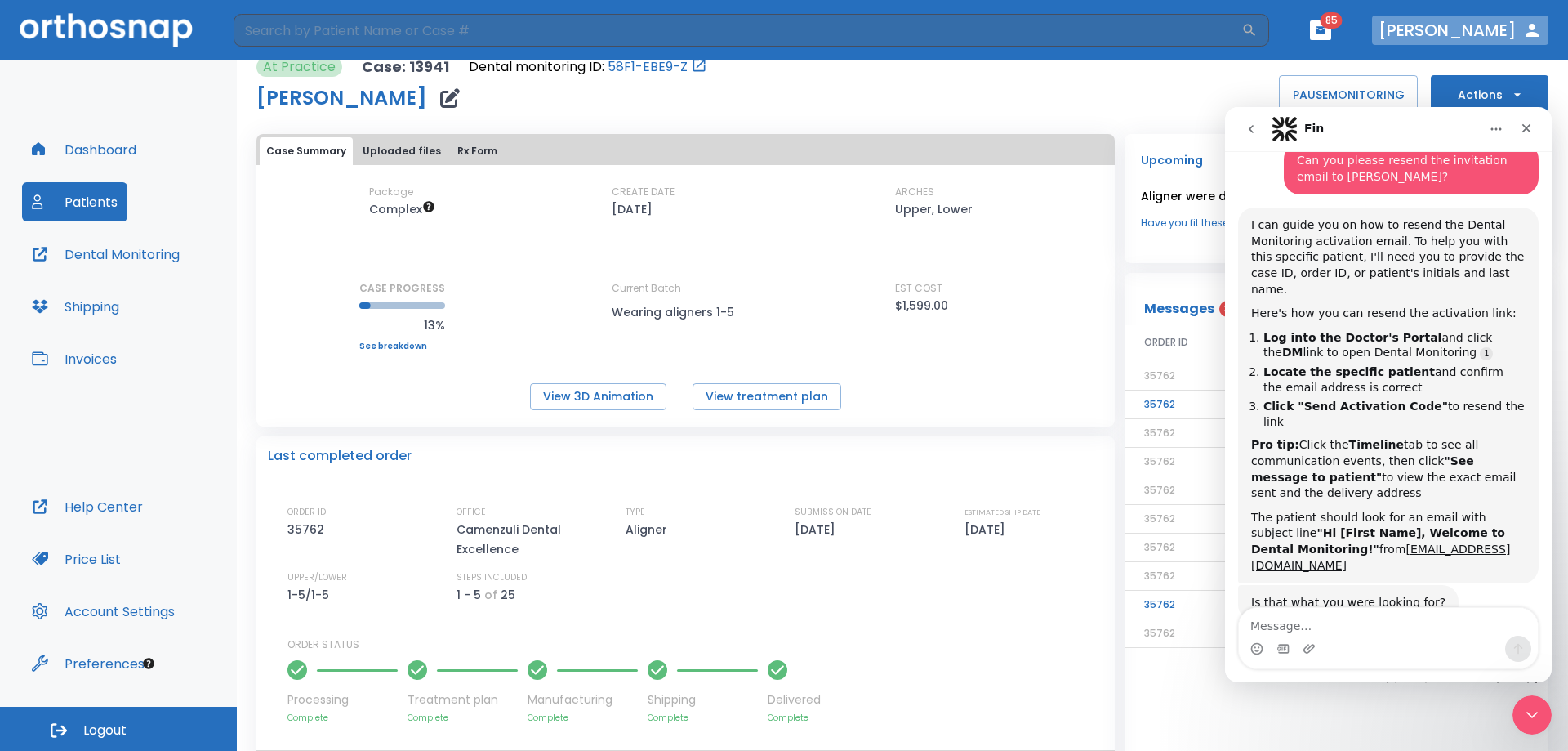
click at [1524, 24] on icon "button" at bounding box center [1533, 31] width 20 height 20
click at [1273, 715] on div "Messages 3 ORDER ID SUBJECT DATE 35762 Dental Monitoring Setup on The Delivery …" at bounding box center [1337, 632] width 424 height 720
click at [1249, 124] on icon "go back" at bounding box center [1251, 128] width 13 height 13
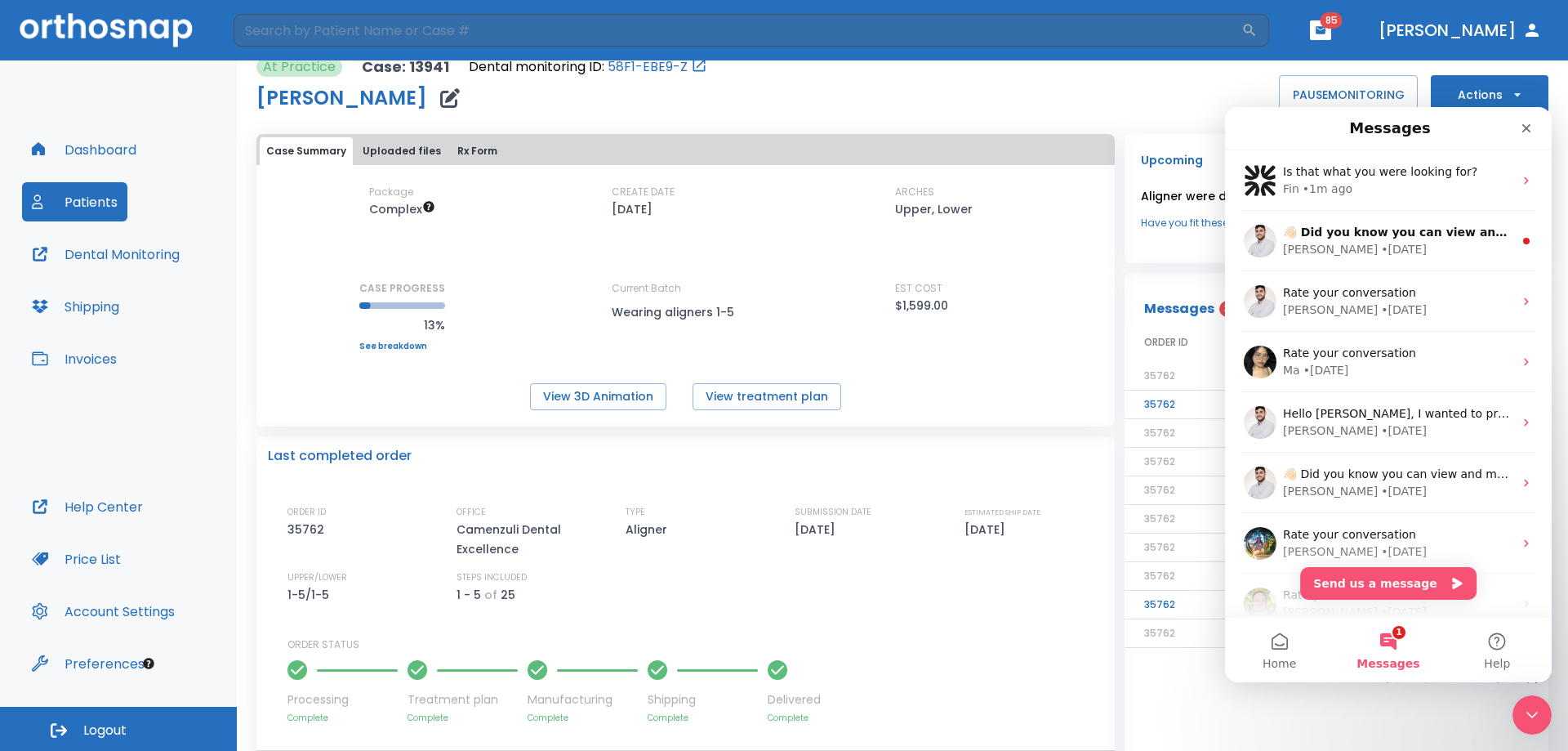
click at [1435, 726] on div "Messages 3 ORDER ID SUBJECT DATE 35762 Dental Monitoring Setup on The Delivery …" at bounding box center [1337, 632] width 424 height 720
click at [1523, 709] on icon "Close Intercom Messenger" at bounding box center [1530, 712] width 20 height 20
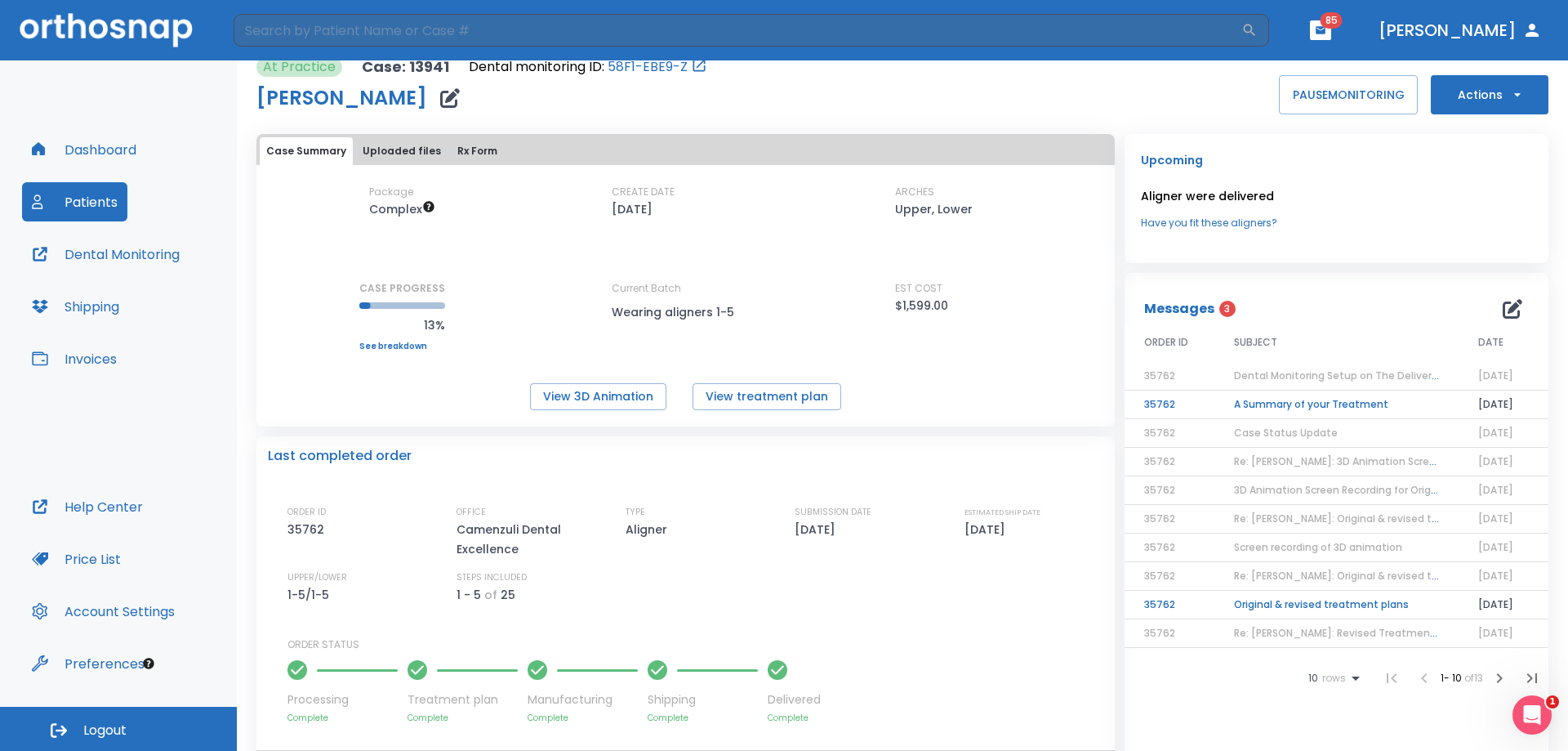
click at [1509, 99] on icon "button" at bounding box center [1517, 95] width 16 height 16
click at [1156, 78] on div at bounding box center [784, 376] width 1568 height 751
click at [162, 250] on button "Dental Monitoring" at bounding box center [106, 253] width 167 height 39
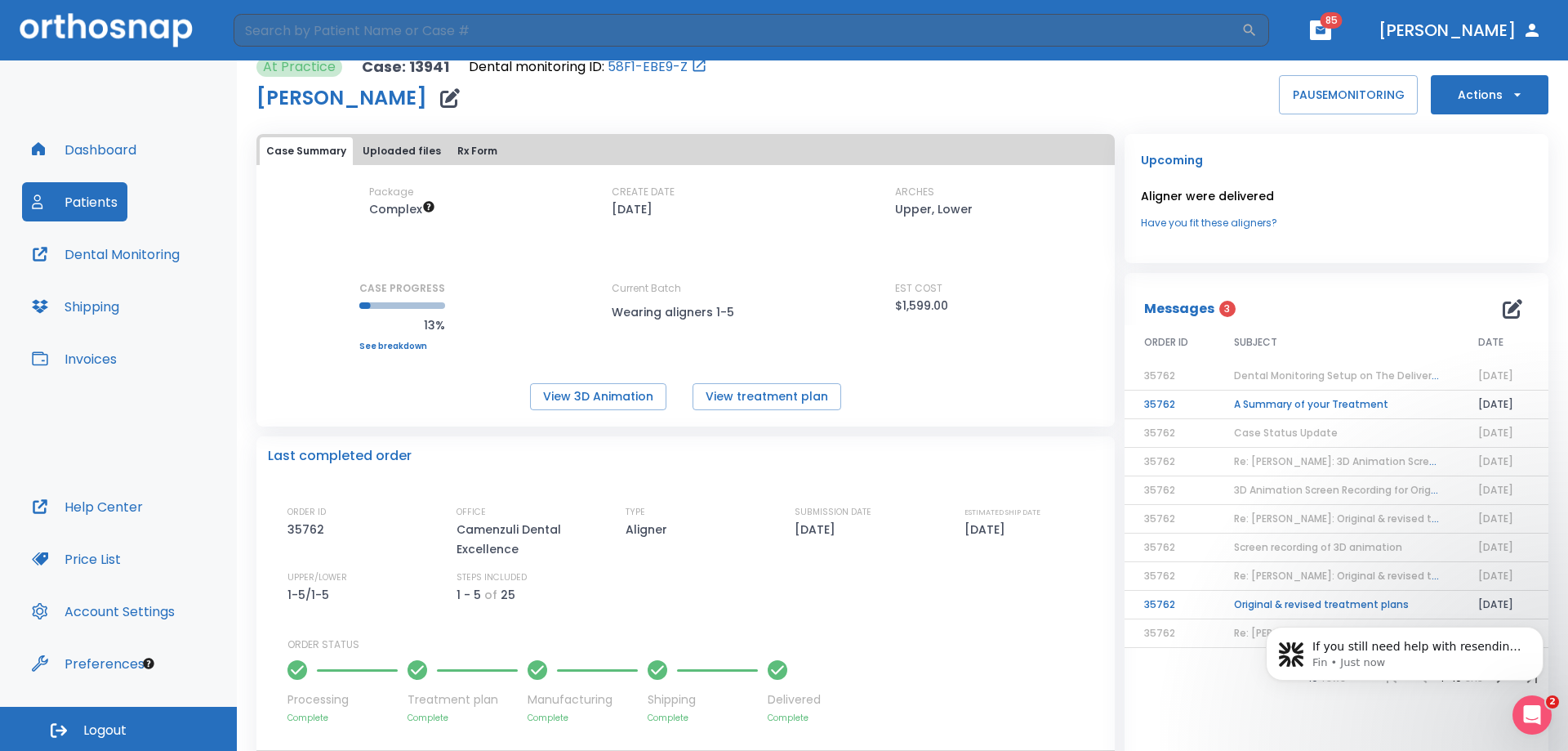
click at [440, 99] on icon "button" at bounding box center [450, 99] width 20 height 20
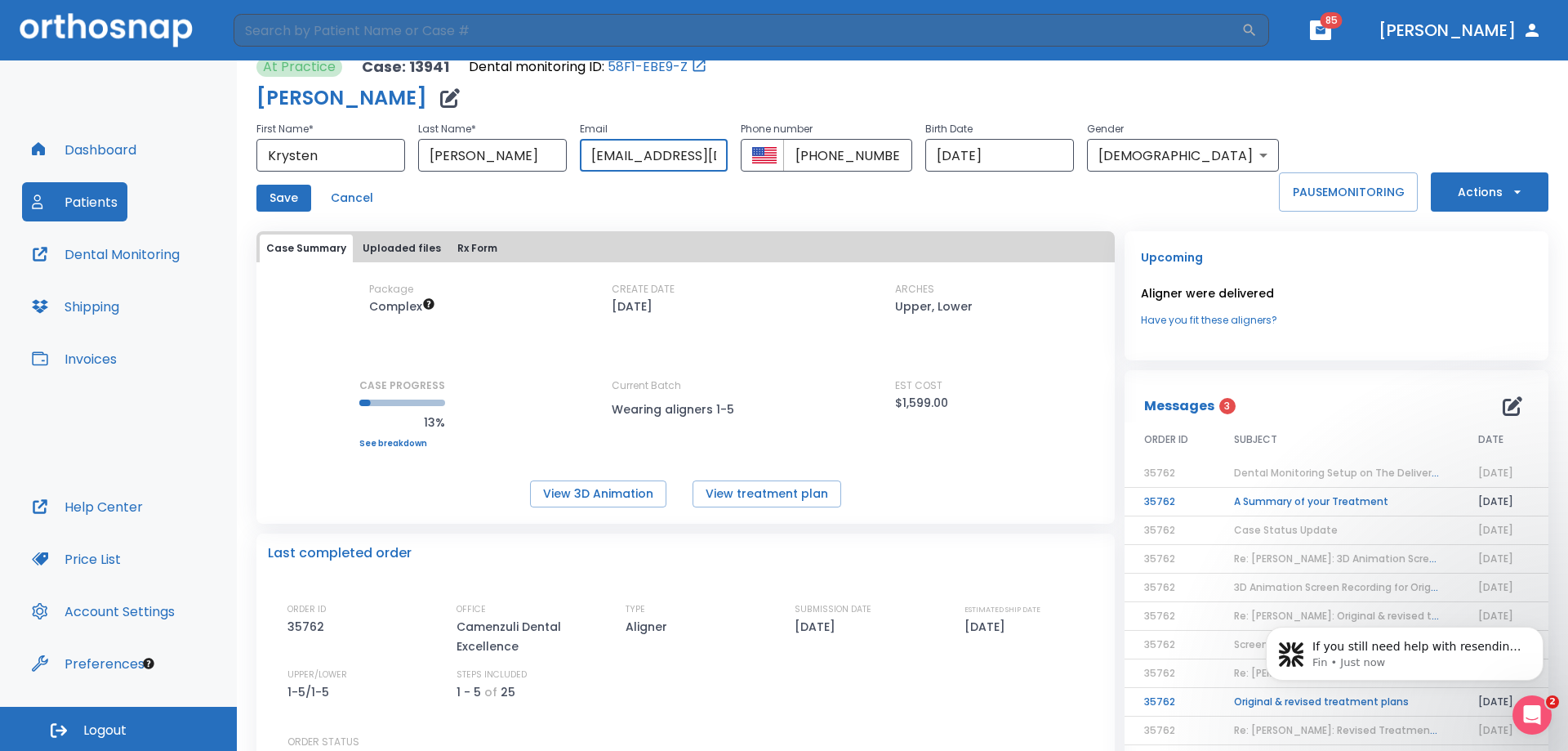
scroll to position [0, 15]
drag, startPoint x: 625, startPoint y: 150, endPoint x: 812, endPoint y: 165, distance: 187.6
click at [812, 165] on div "First Name * [PERSON_NAME] ​ Last Name * [PERSON_NAME] ​ Email [EMAIL_ADDRESS][…" at bounding box center [767, 145] width 1023 height 52
type input "[EMAIL_ADDRESS][DOMAIN_NAME]"
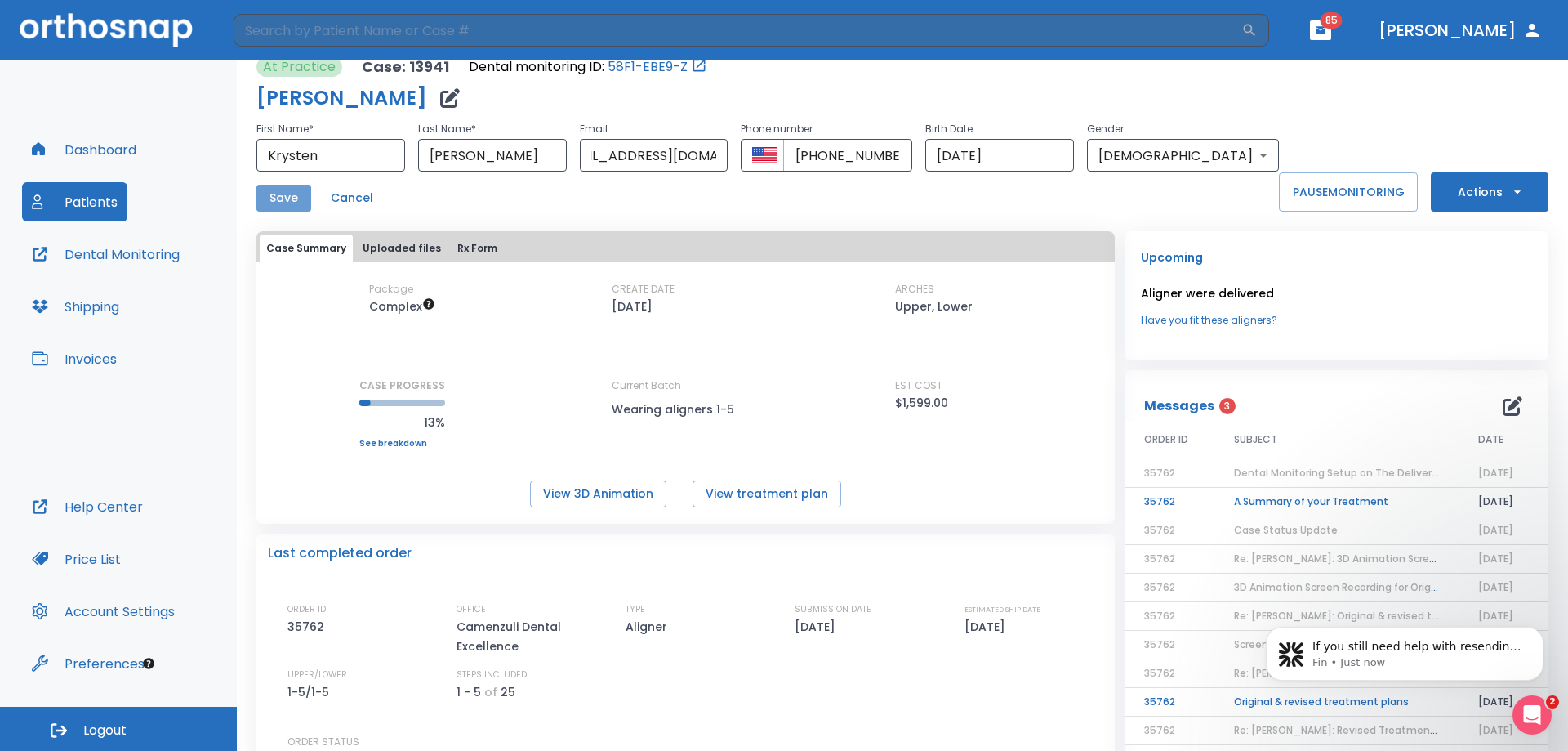
scroll to position [0, 0]
click at [275, 188] on button "Save" at bounding box center [283, 197] width 55 height 27
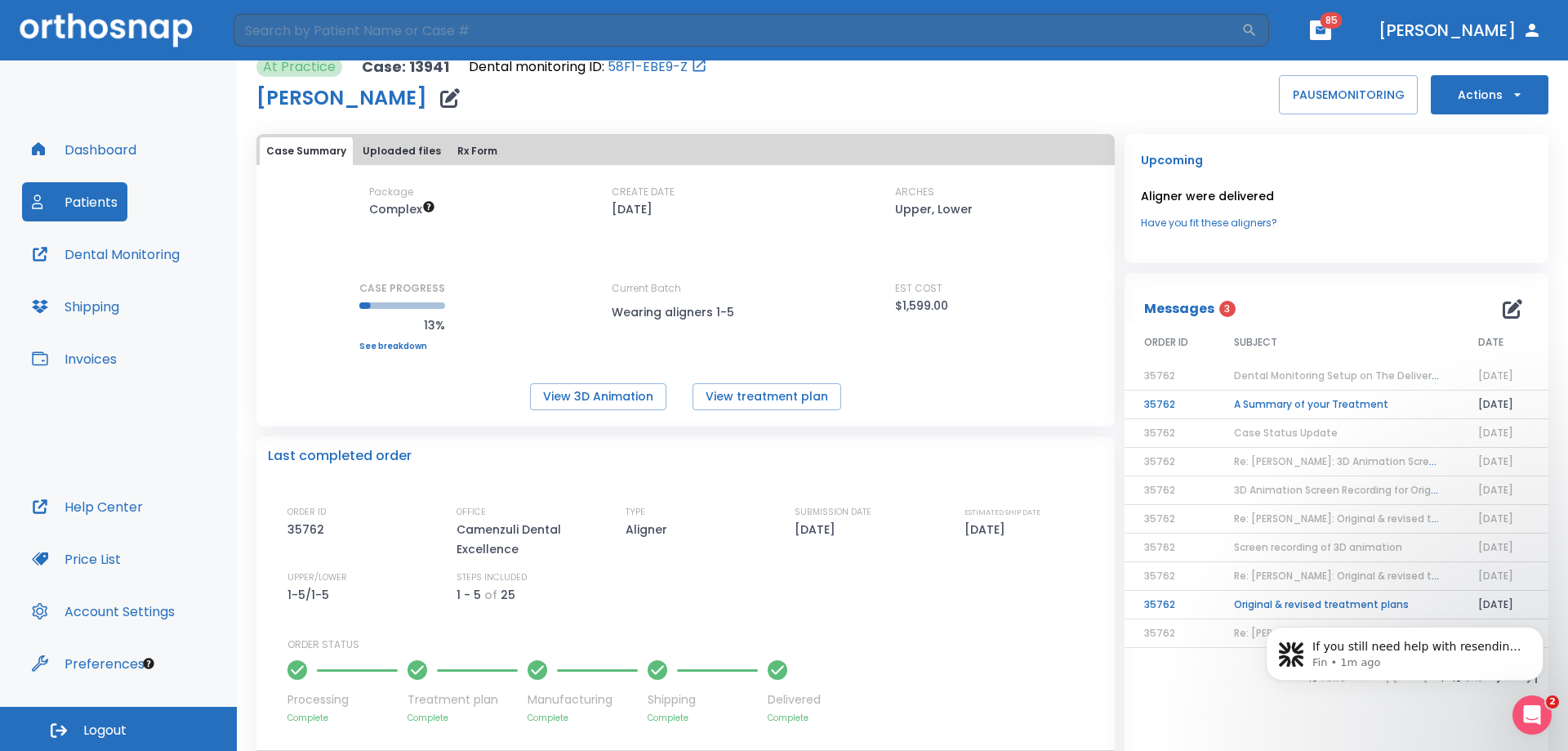
click at [440, 96] on icon "button" at bounding box center [450, 99] width 20 height 20
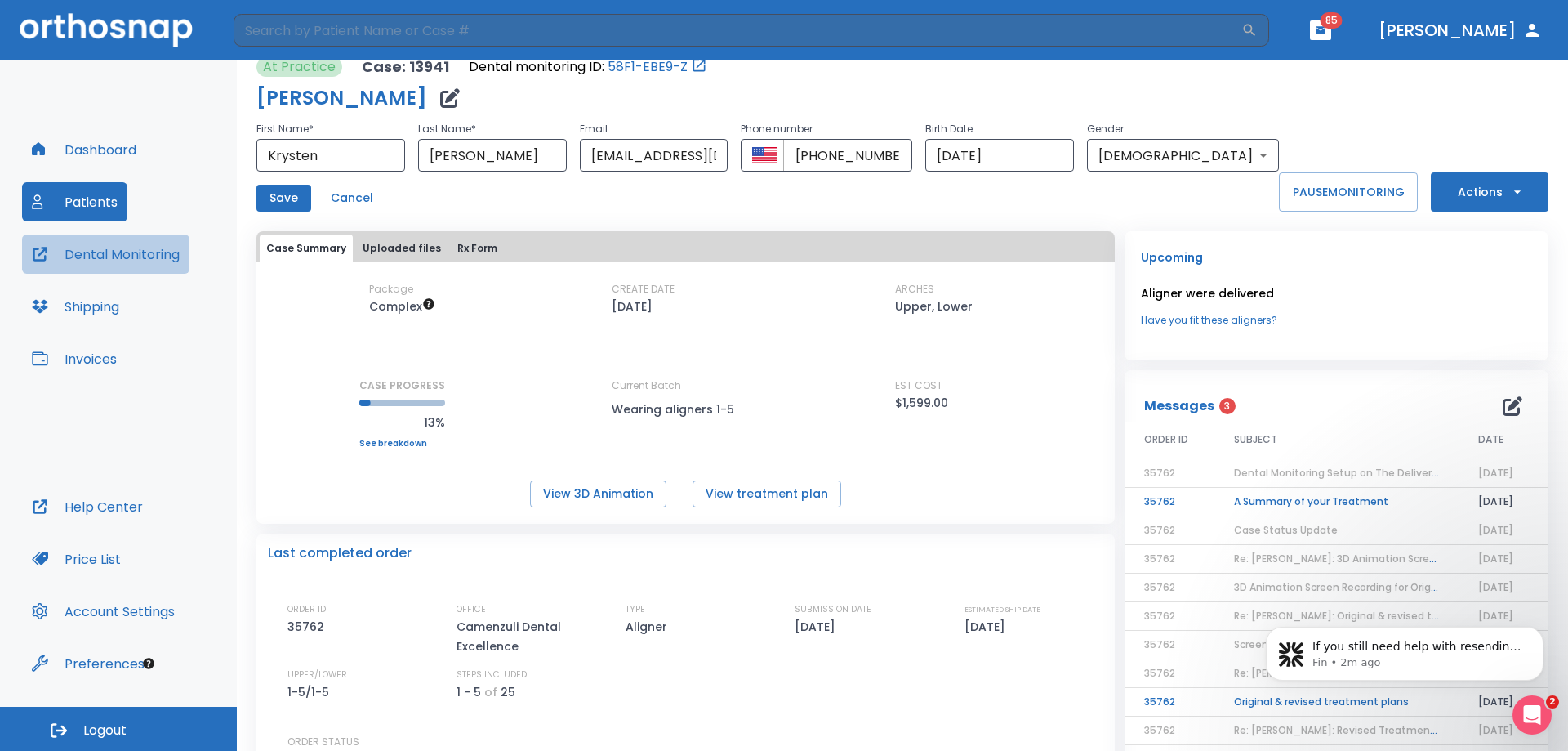
click at [141, 241] on button "Dental Monitoring" at bounding box center [106, 253] width 167 height 39
